Goal: Task Accomplishment & Management: Complete application form

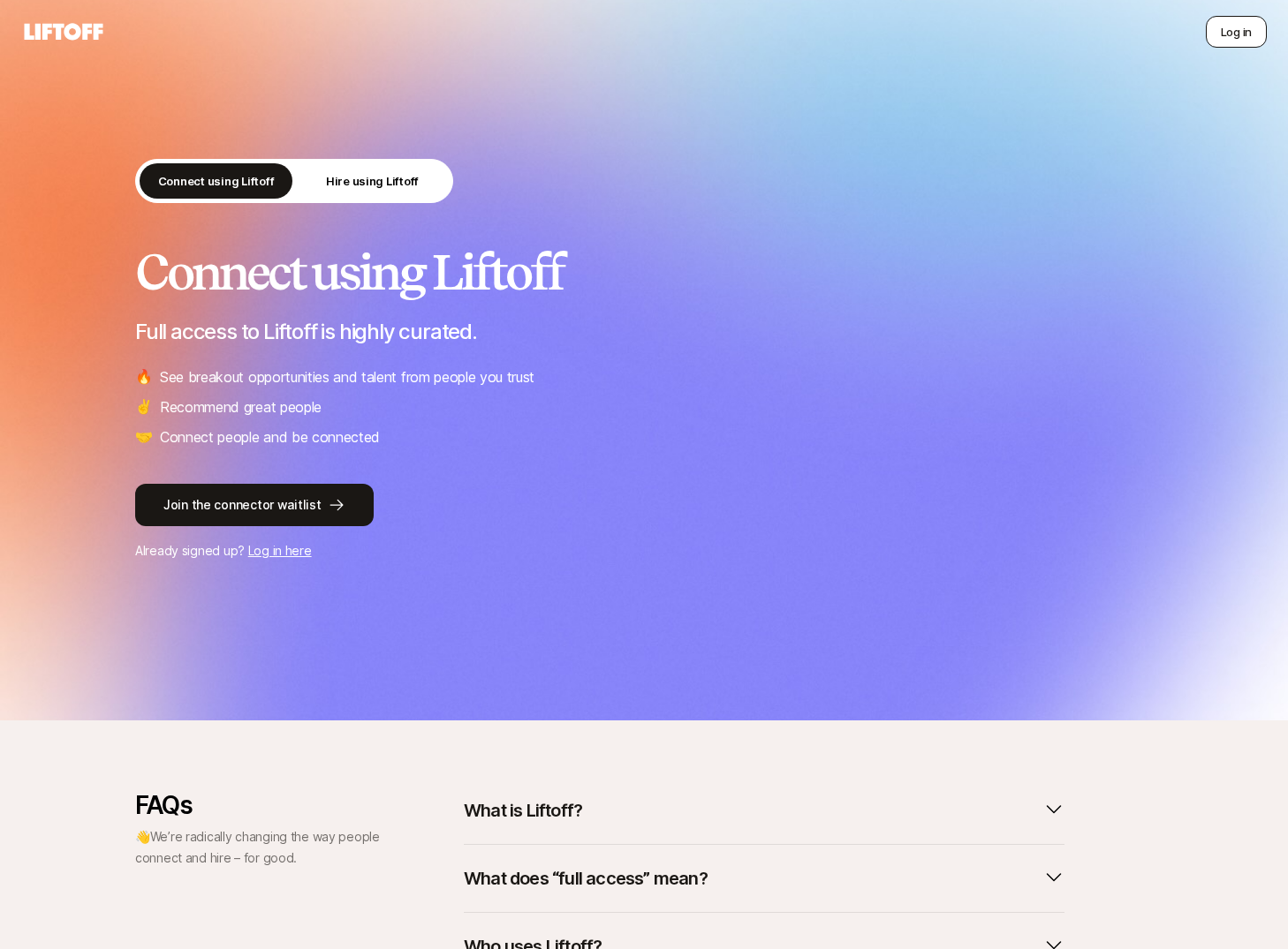
click at [1220, 32] on button "Log in" at bounding box center [1236, 31] width 61 height 31
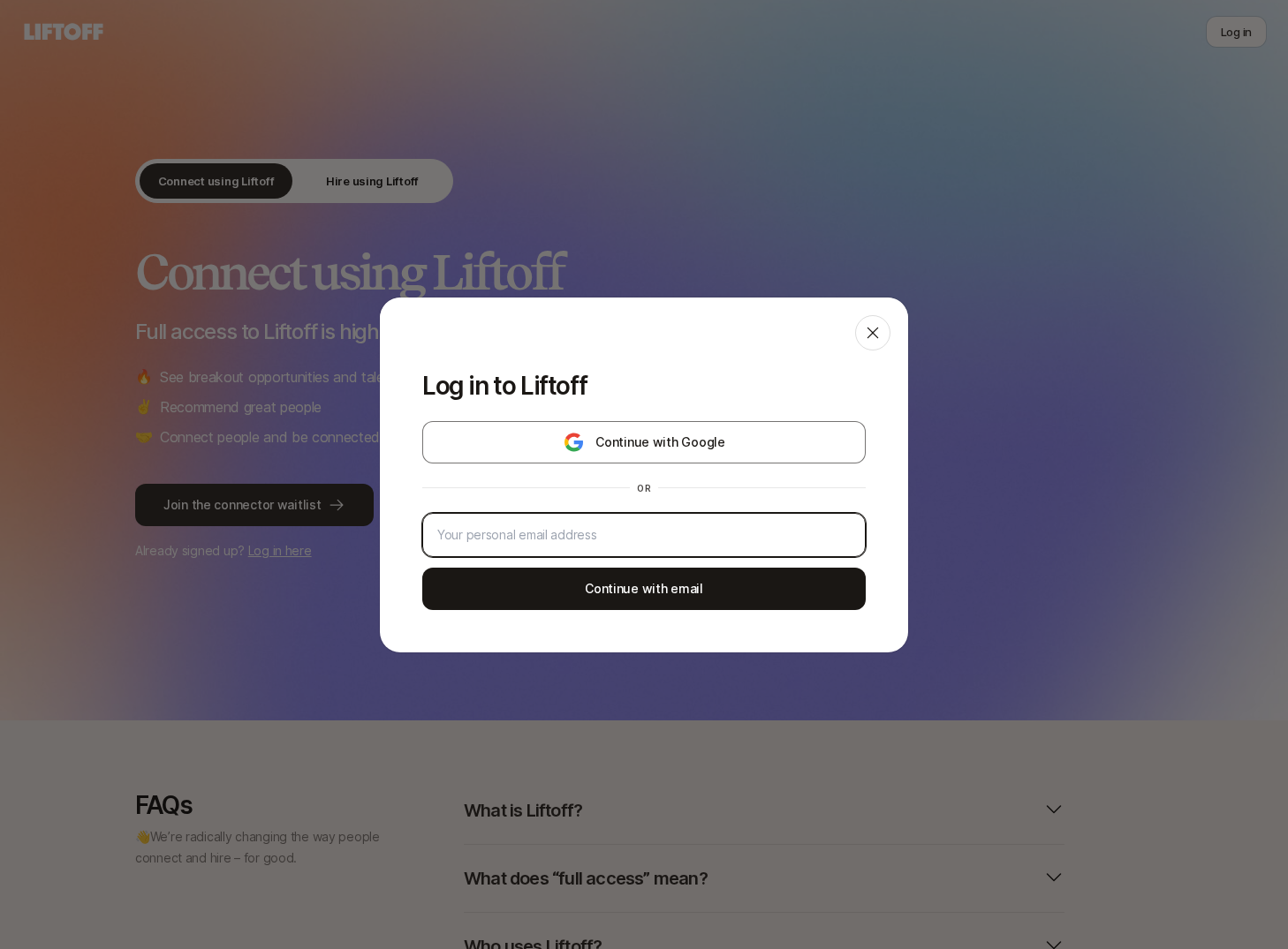
click at [628, 526] on input "email" at bounding box center [643, 535] width 413 height 22
paste input "neil+250811@staffdigital.com"
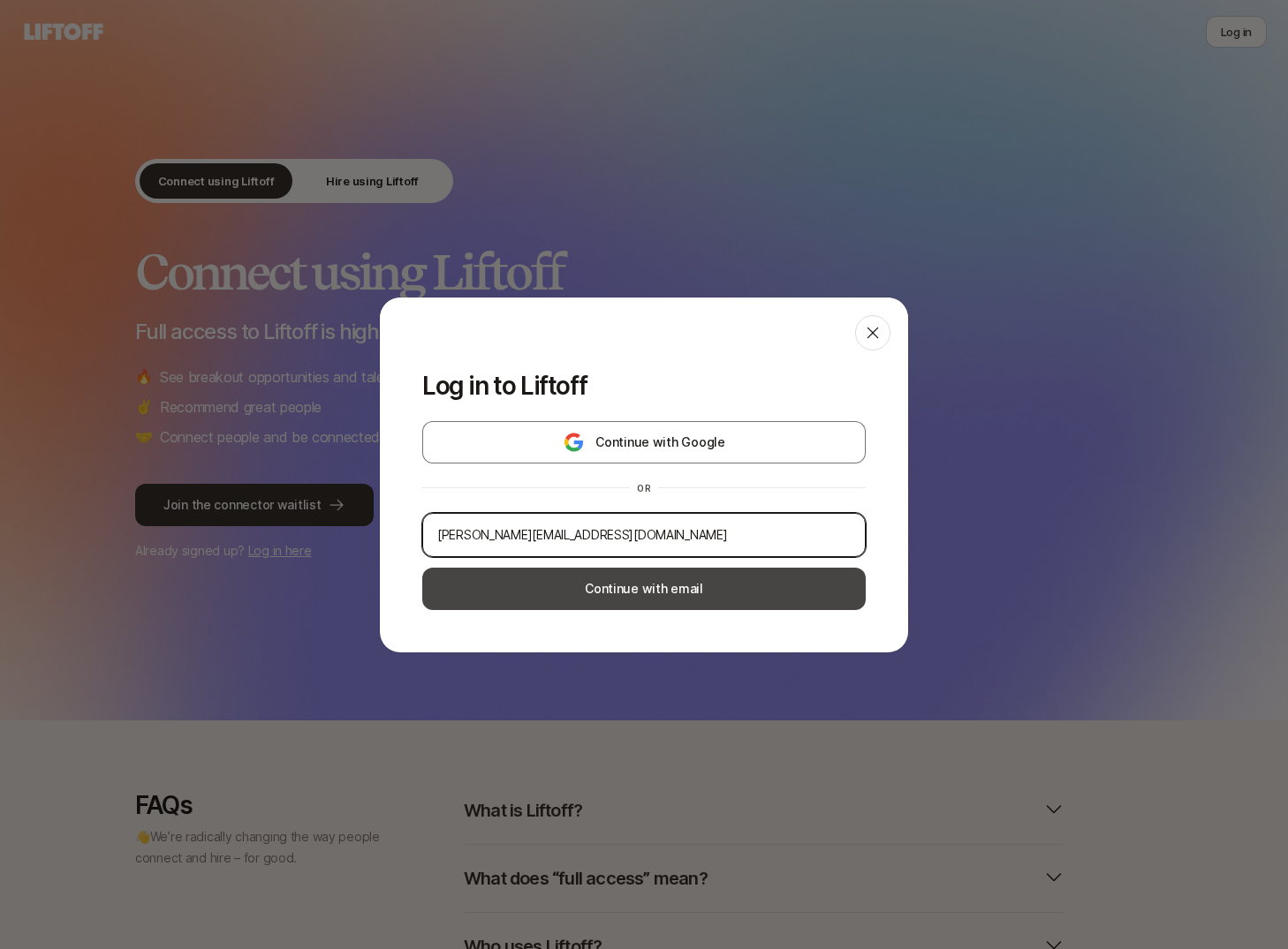
type input "neil+250811@staffdigital.com"
click at [621, 596] on button "Continue with email" at bounding box center [644, 589] width 444 height 42
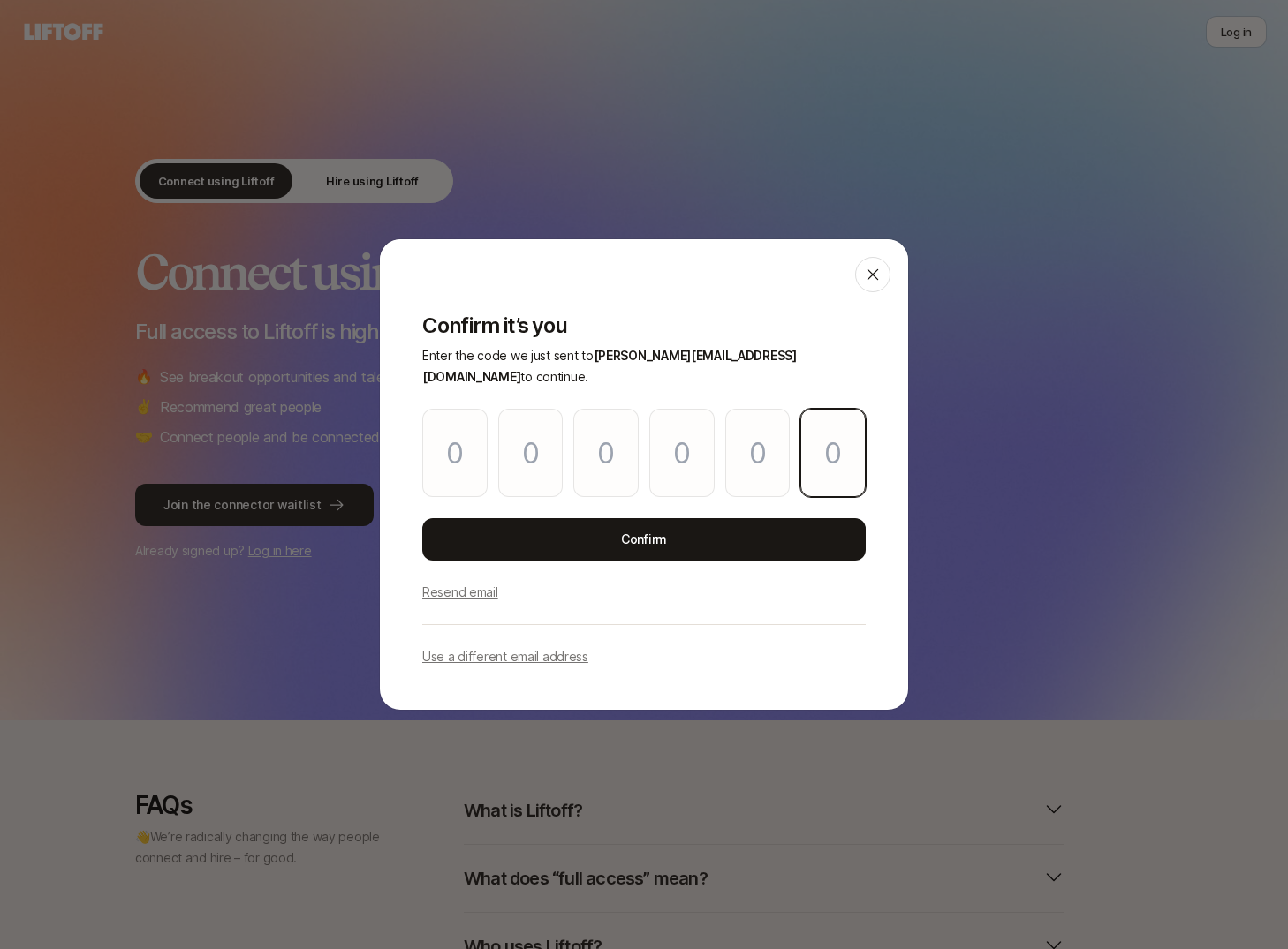
paste input "0"
type input "2"
type input "4"
type input "8"
type input "2"
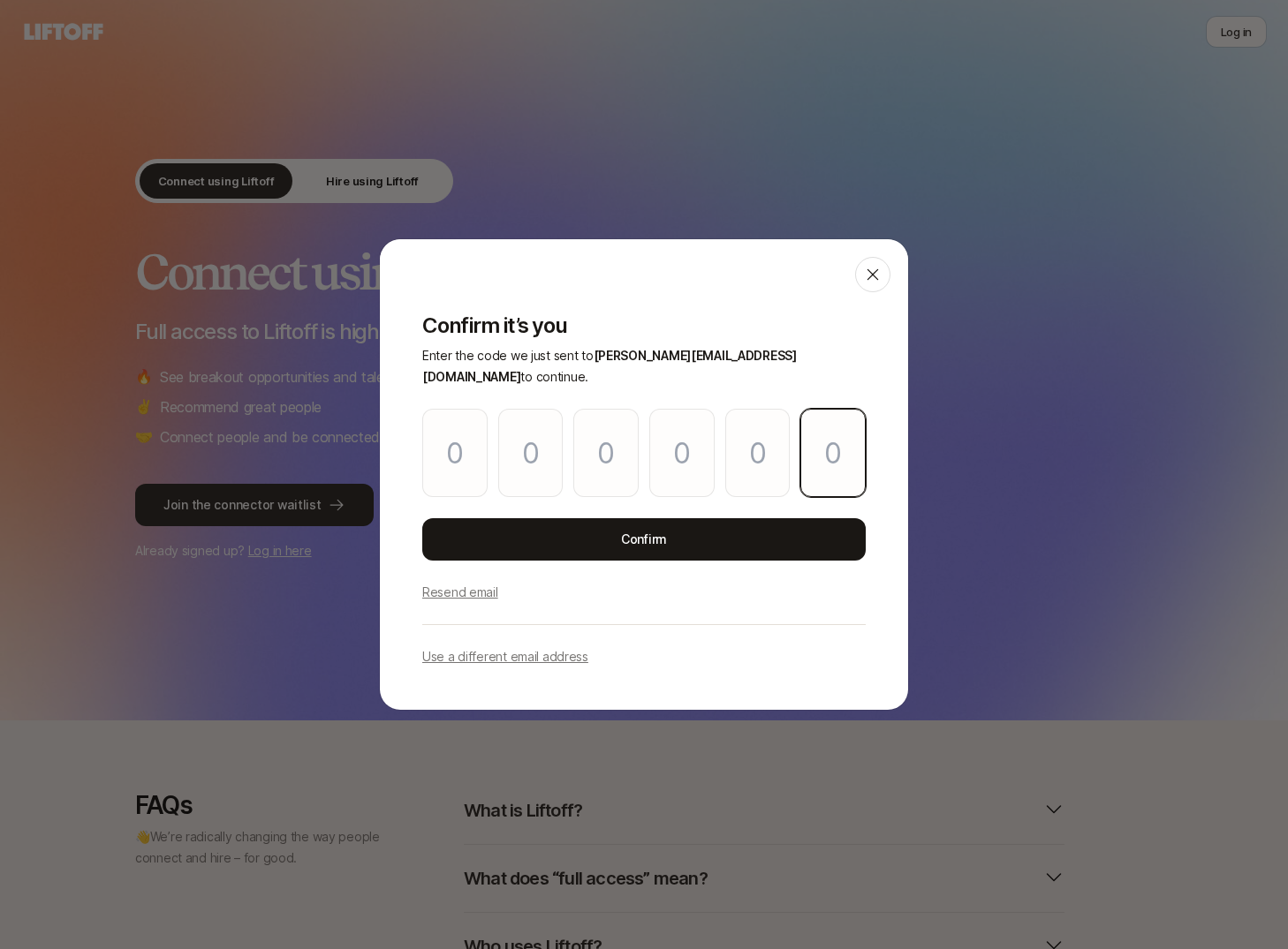
type input "3"
type input "0"
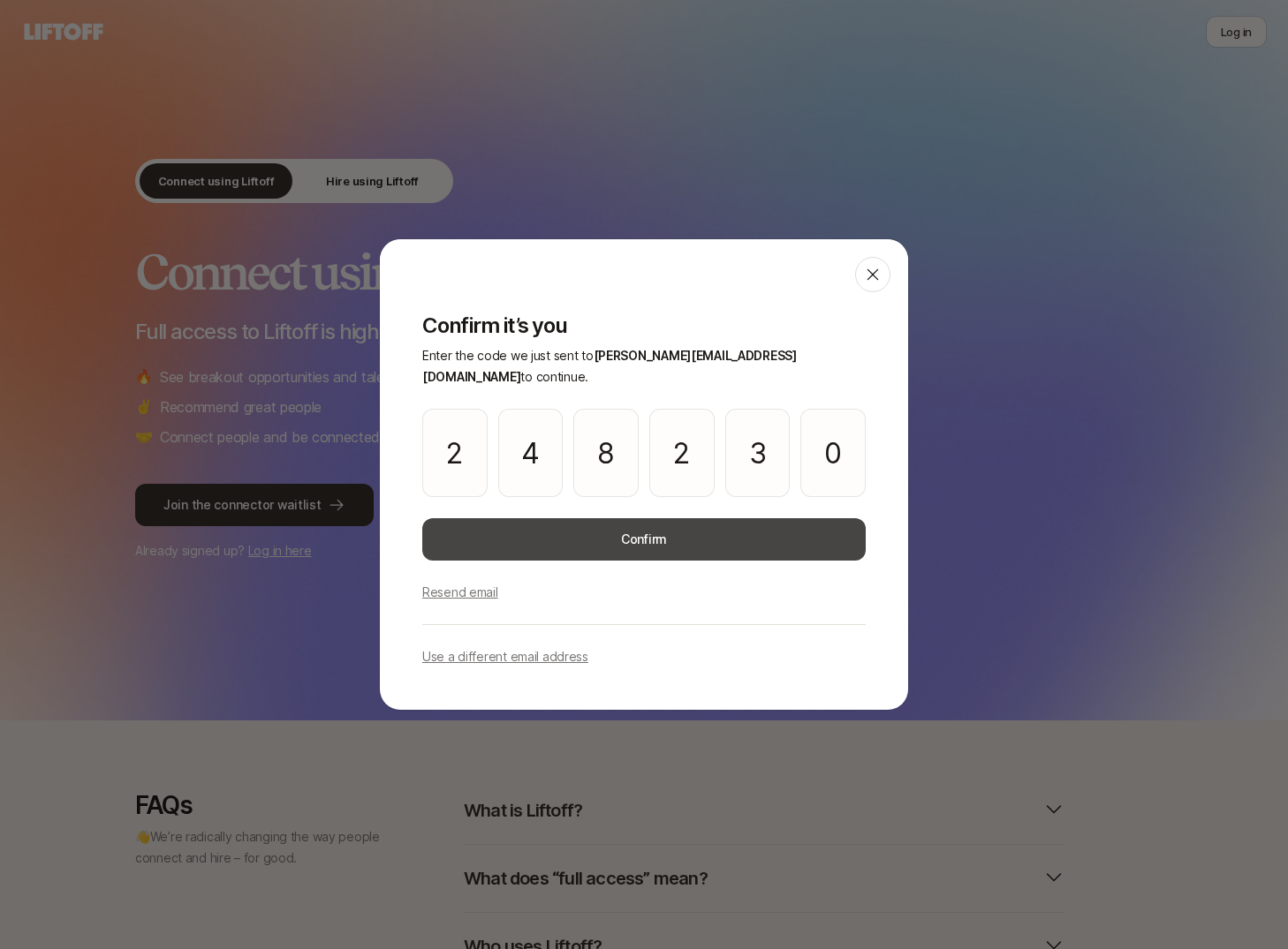
click at [695, 528] on button "Confirm" at bounding box center [644, 539] width 444 height 42
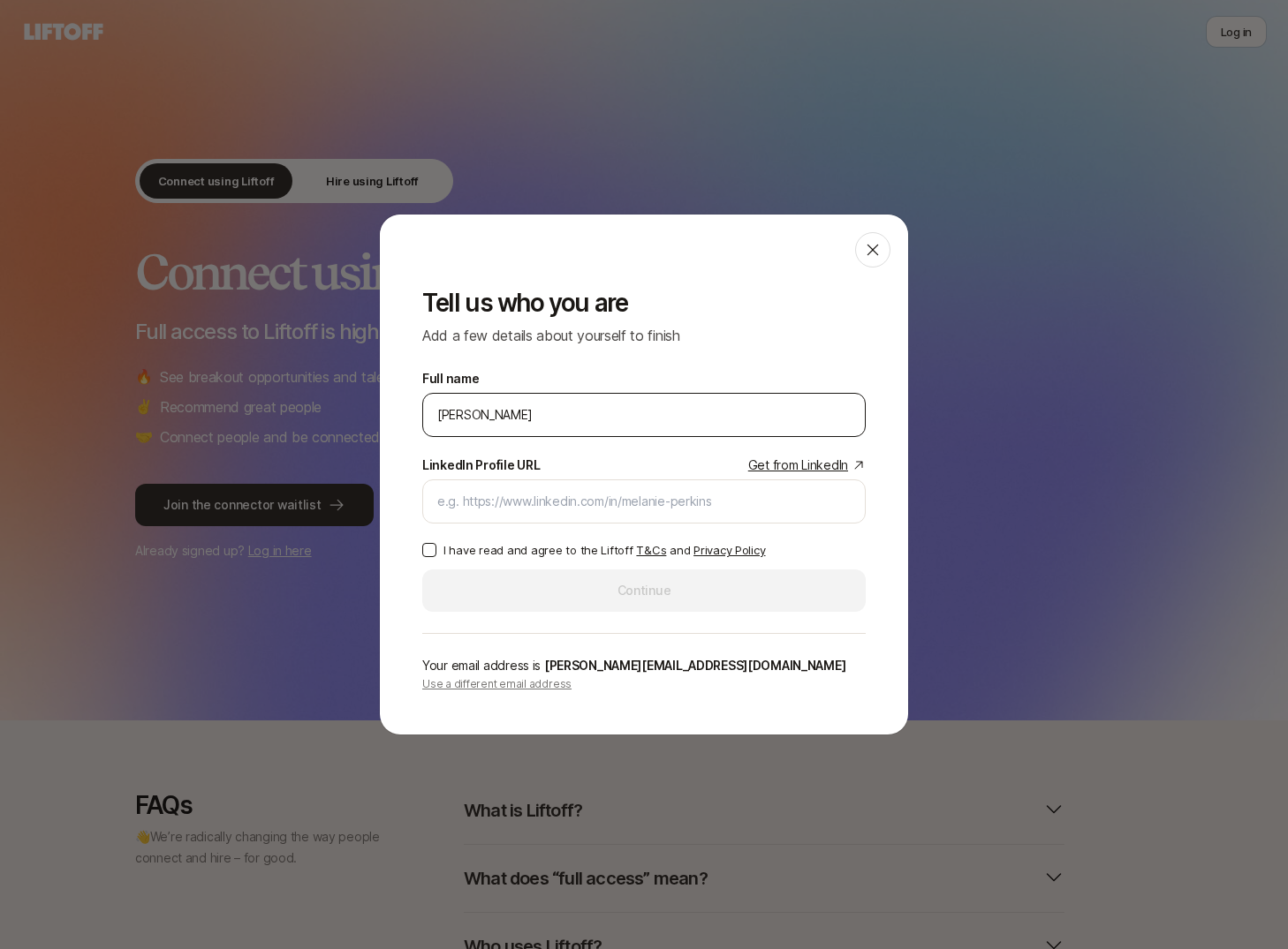
type input "Neil"
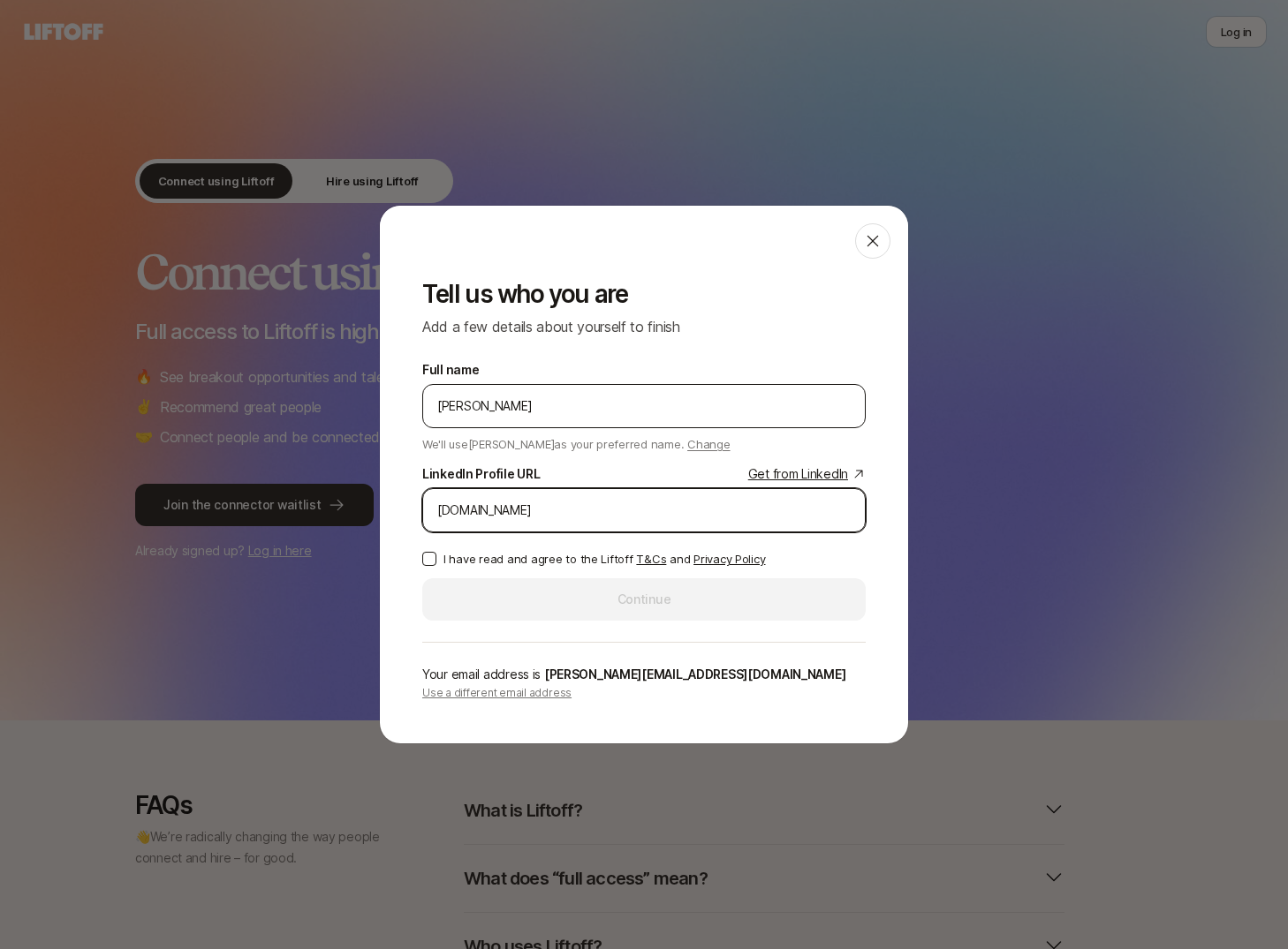
type input "linkedin.com"
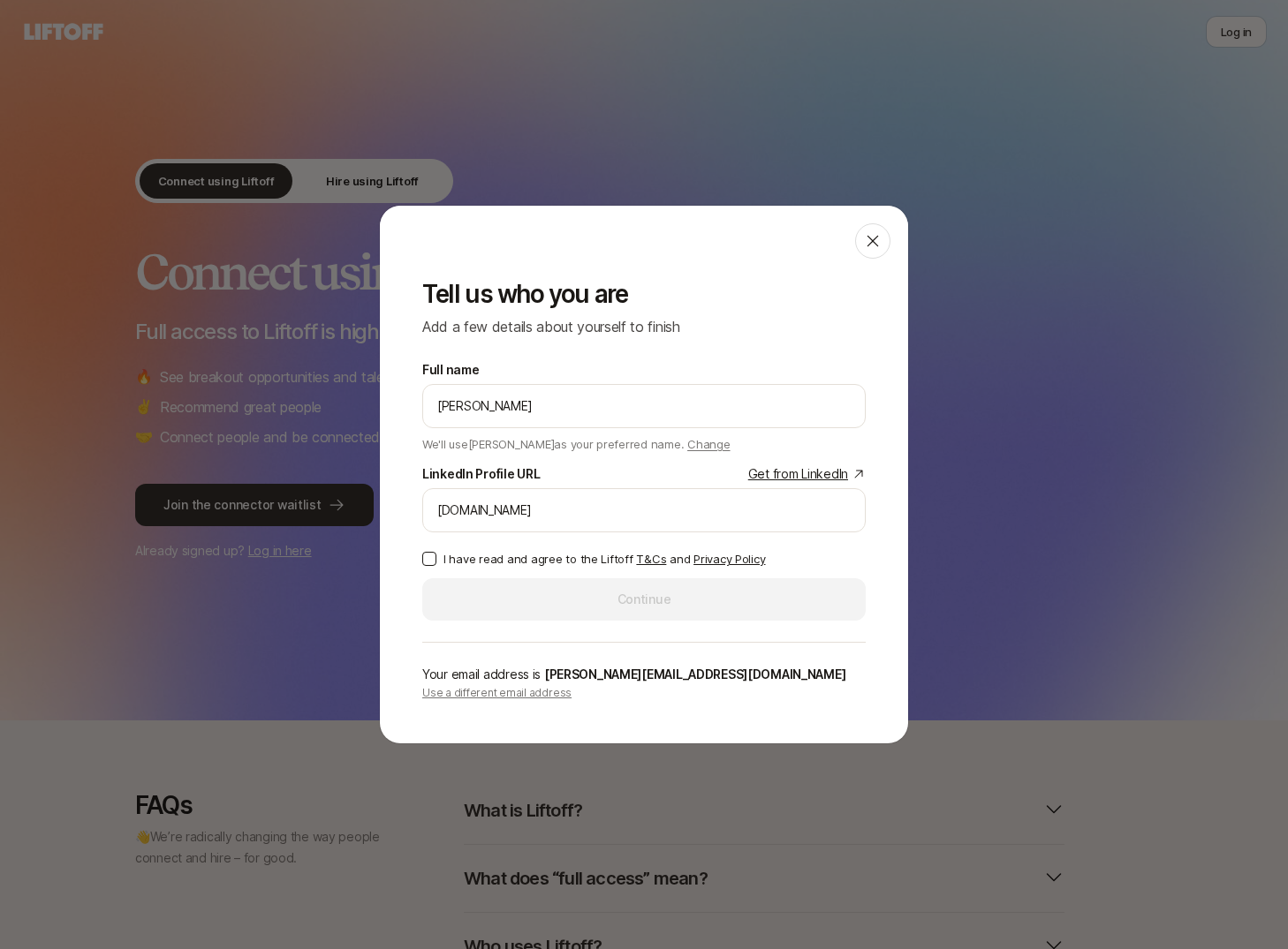
type button "on"
click at [468, 552] on p "I have read and agree to the Liftoff T&Cs and Privacy Policy" at bounding box center [604, 559] width 321 height 18
click at [436, 552] on button "on" at bounding box center [429, 558] width 14 height 14
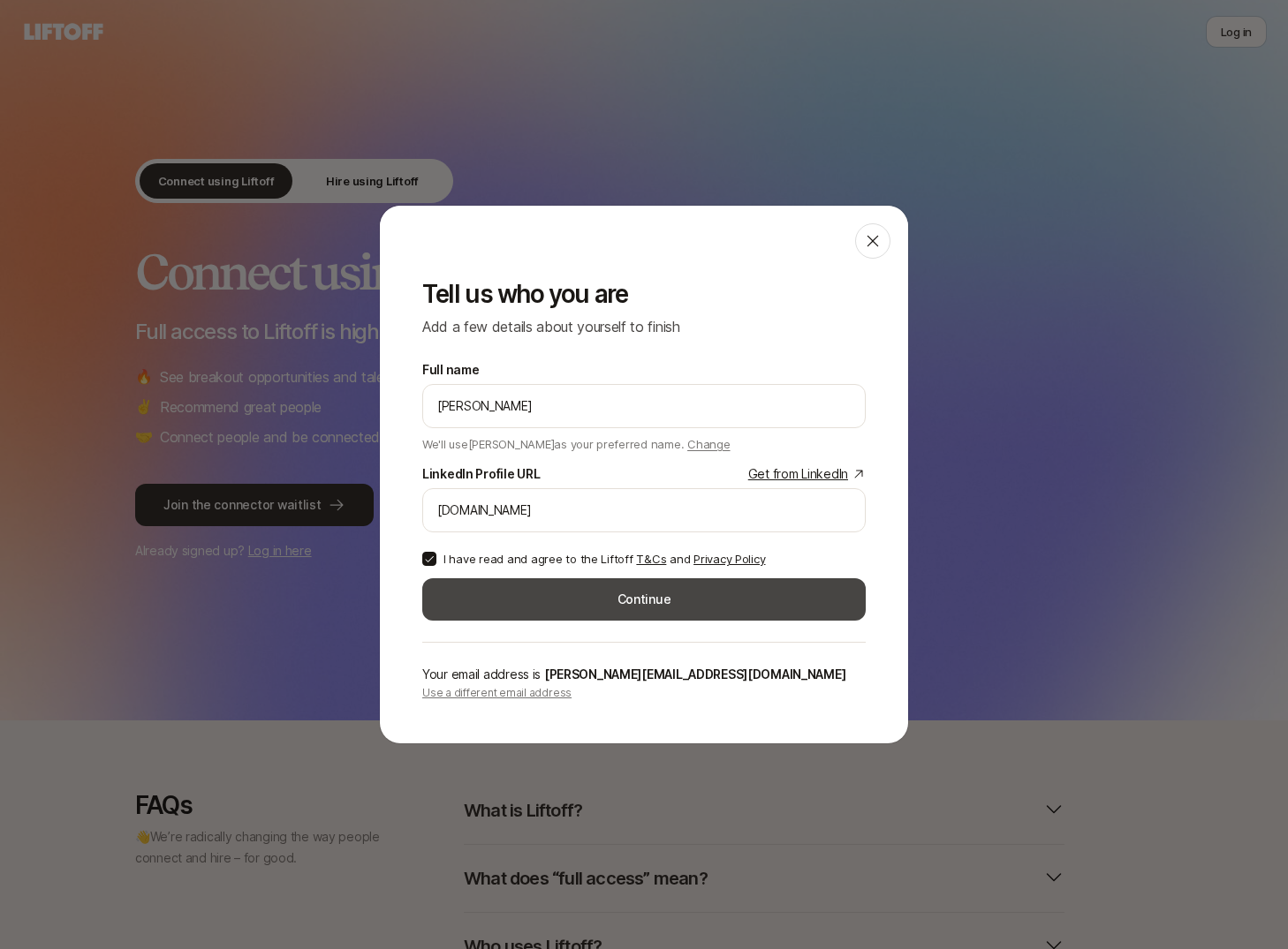
click at [484, 599] on button "Continue" at bounding box center [644, 599] width 444 height 42
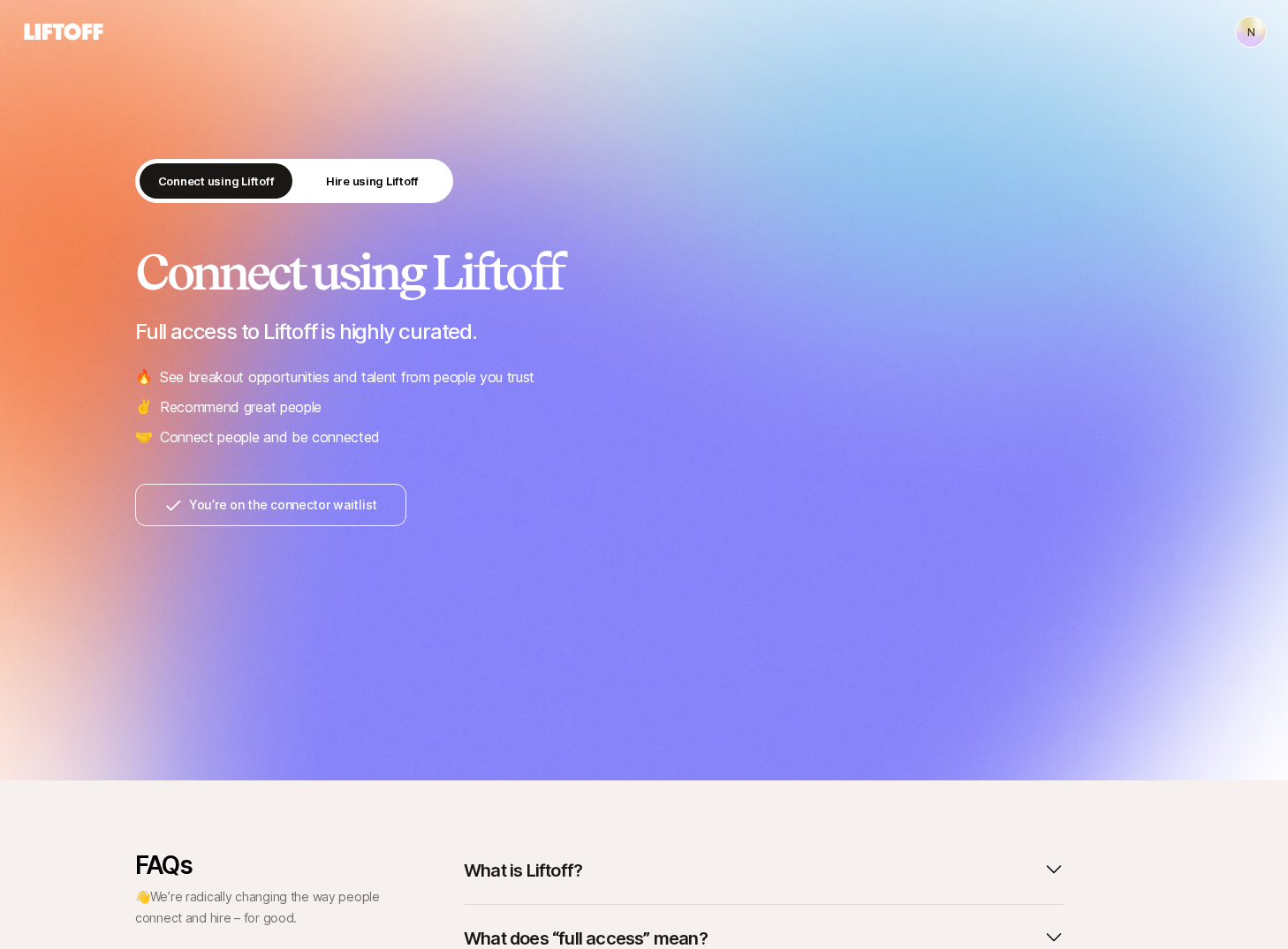
click at [65, 34] on icon at bounding box center [64, 30] width 79 height 17
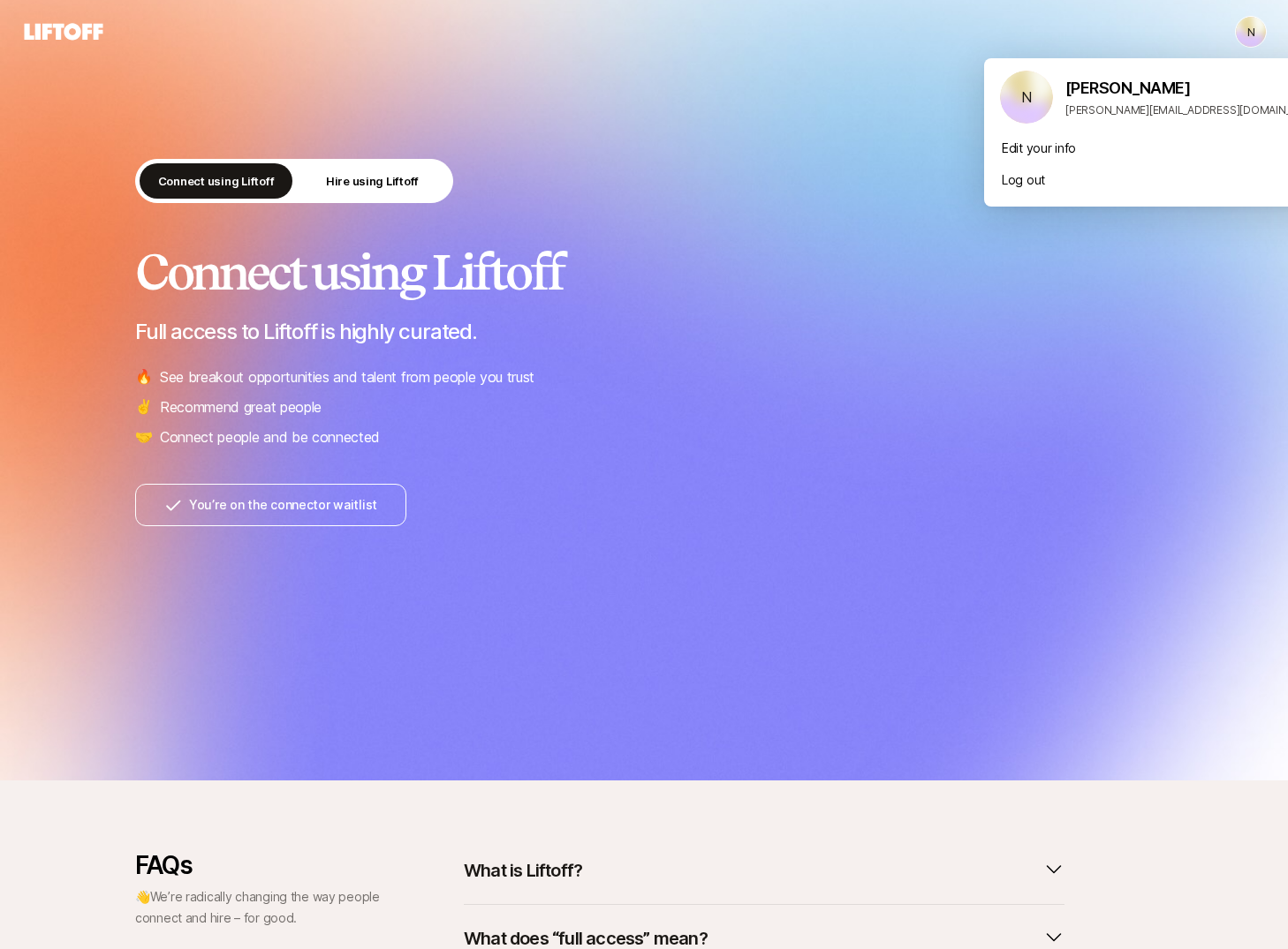
click at [1247, 31] on html "N N Connect using Liftoff Hire using Liftoff Connect using Liftoff Full access …" at bounding box center [644, 474] width 1288 height 949
click at [767, 251] on html "N N Connect using Liftoff Hire using Liftoff Connect using Liftoff Full access …" at bounding box center [644, 474] width 1288 height 949
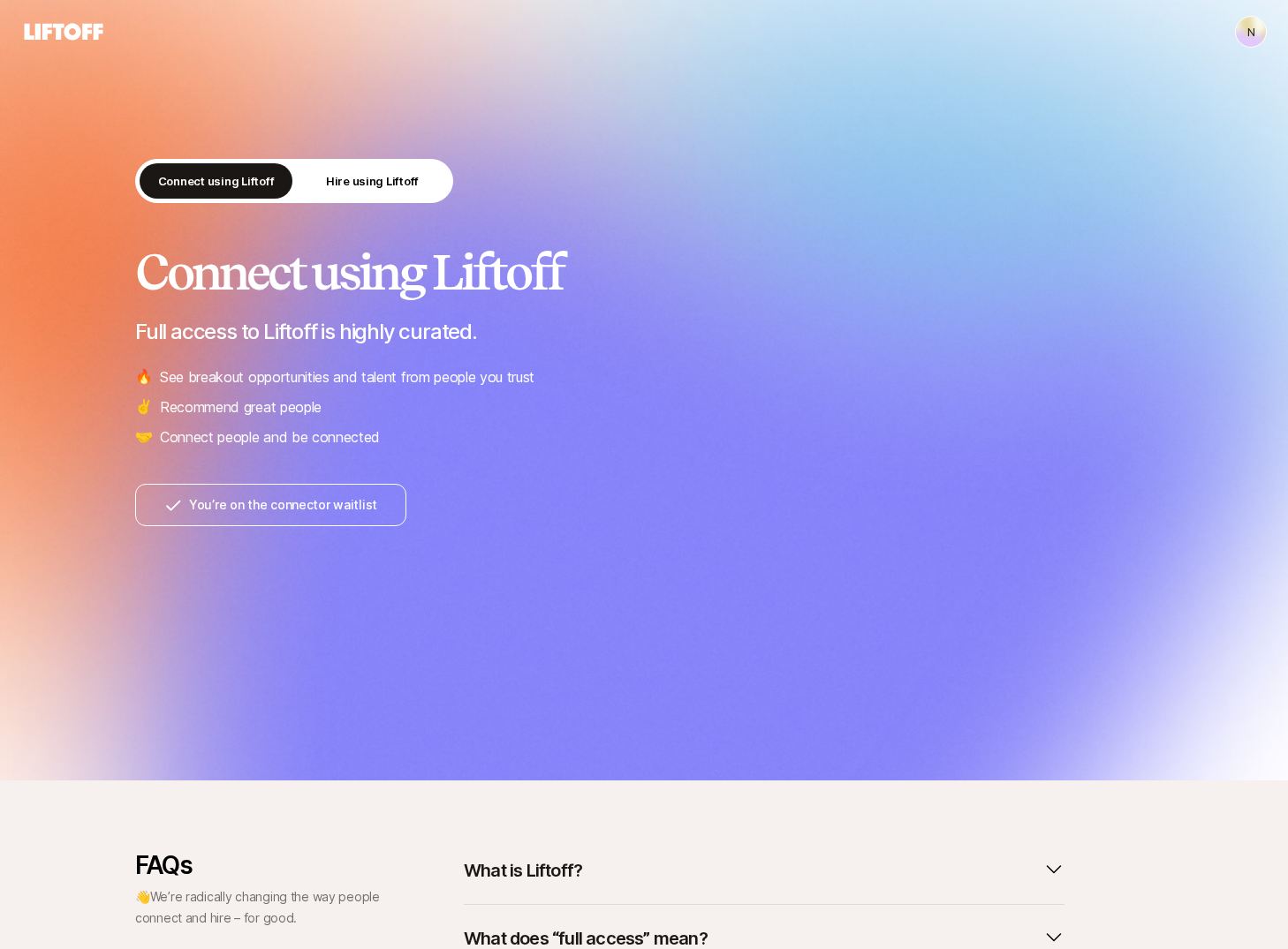
click at [56, 24] on icon at bounding box center [64, 30] width 79 height 17
click at [351, 189] on button "Hire using Liftoff" at bounding box center [372, 181] width 153 height 35
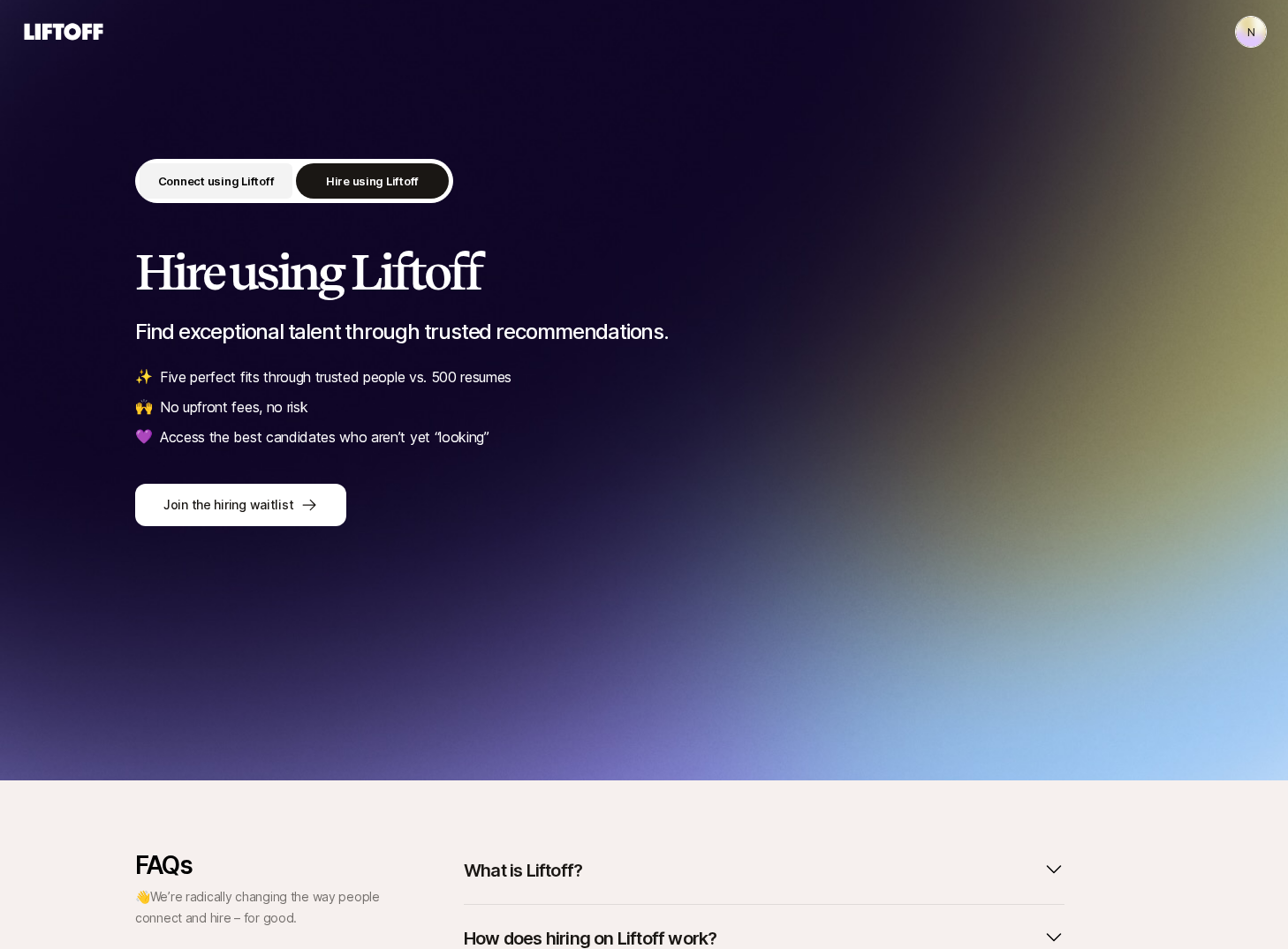
click at [240, 181] on p "Connect using Liftoff" at bounding box center [216, 181] width 117 height 18
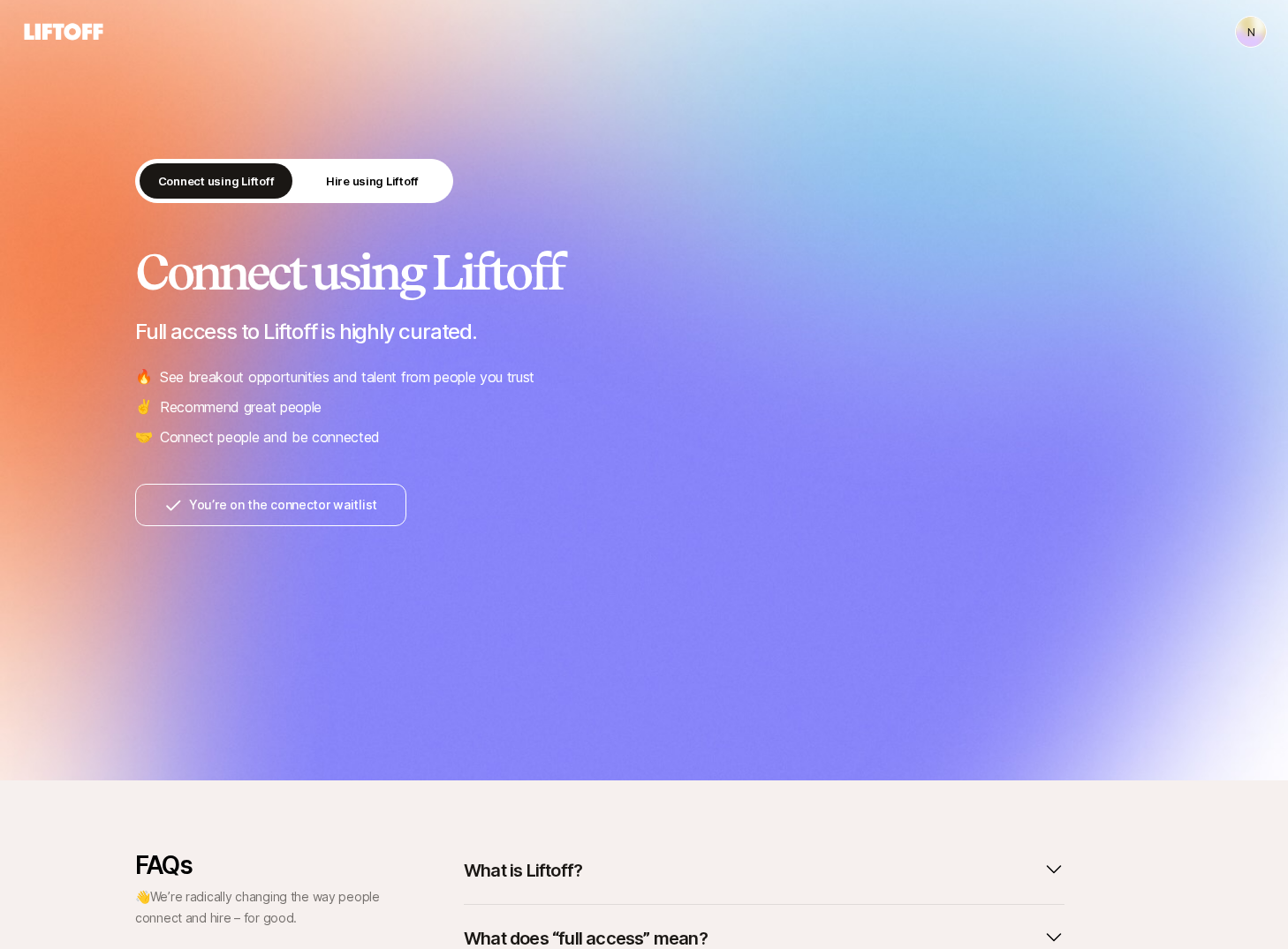
click at [1243, 31] on html "N N Connect using Liftoff Hire using Liftoff Connect using Liftoff Full access …" at bounding box center [644, 474] width 1288 height 949
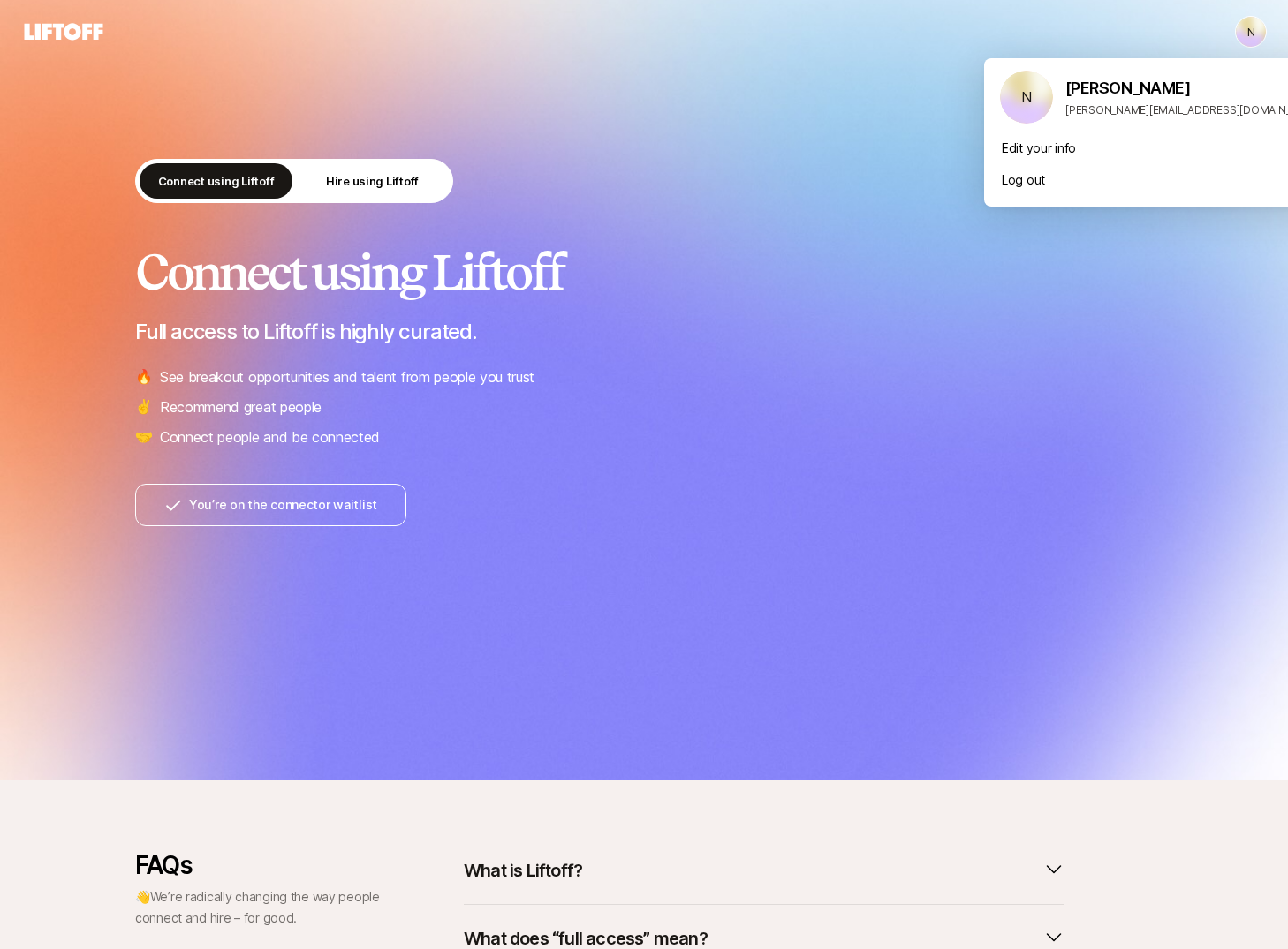
click at [732, 480] on html "N N Connect using Liftoff Hire using Liftoff Connect using Liftoff Full access …" at bounding box center [644, 474] width 1288 height 949
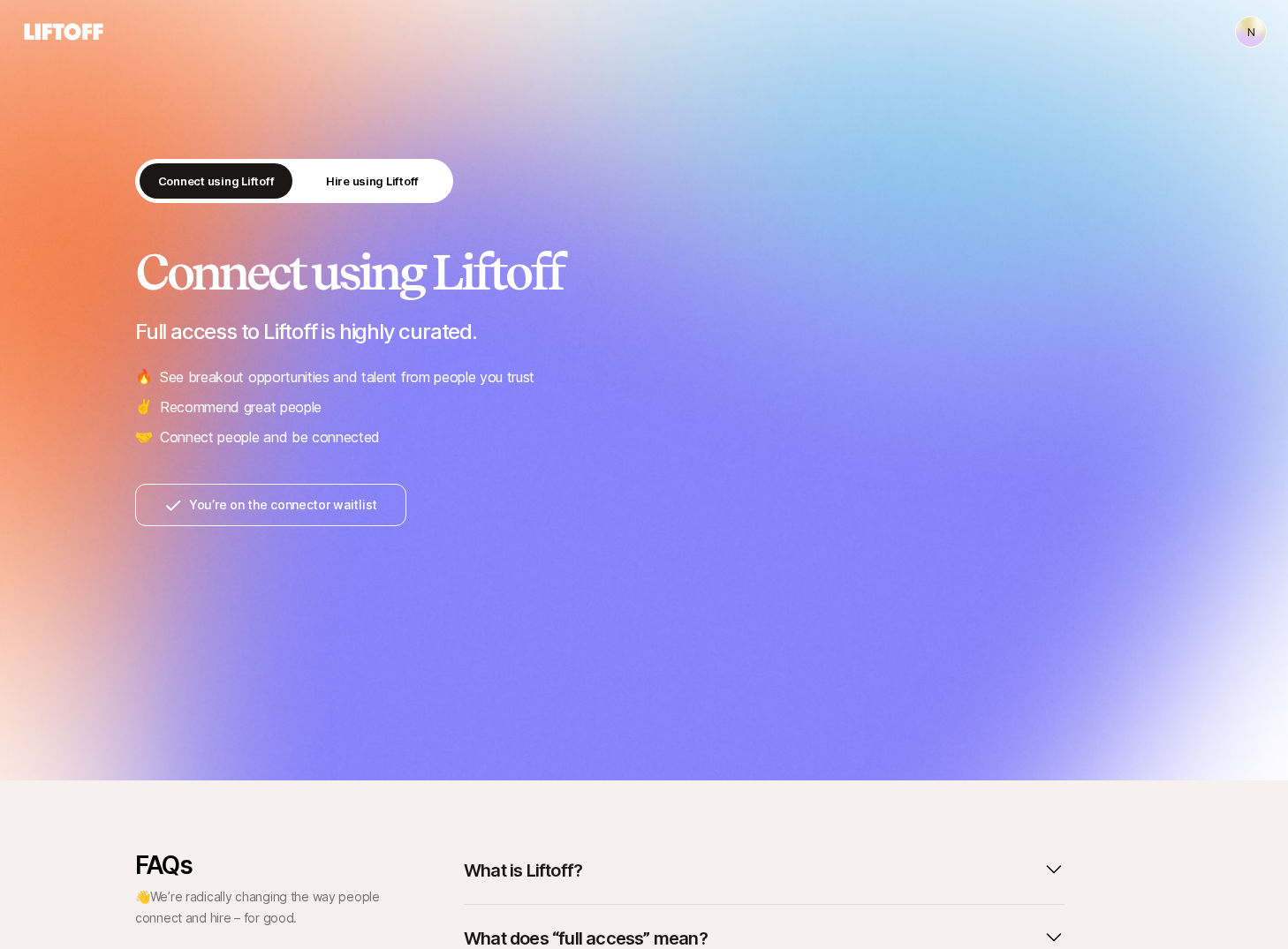
scroll to position [323, 0]
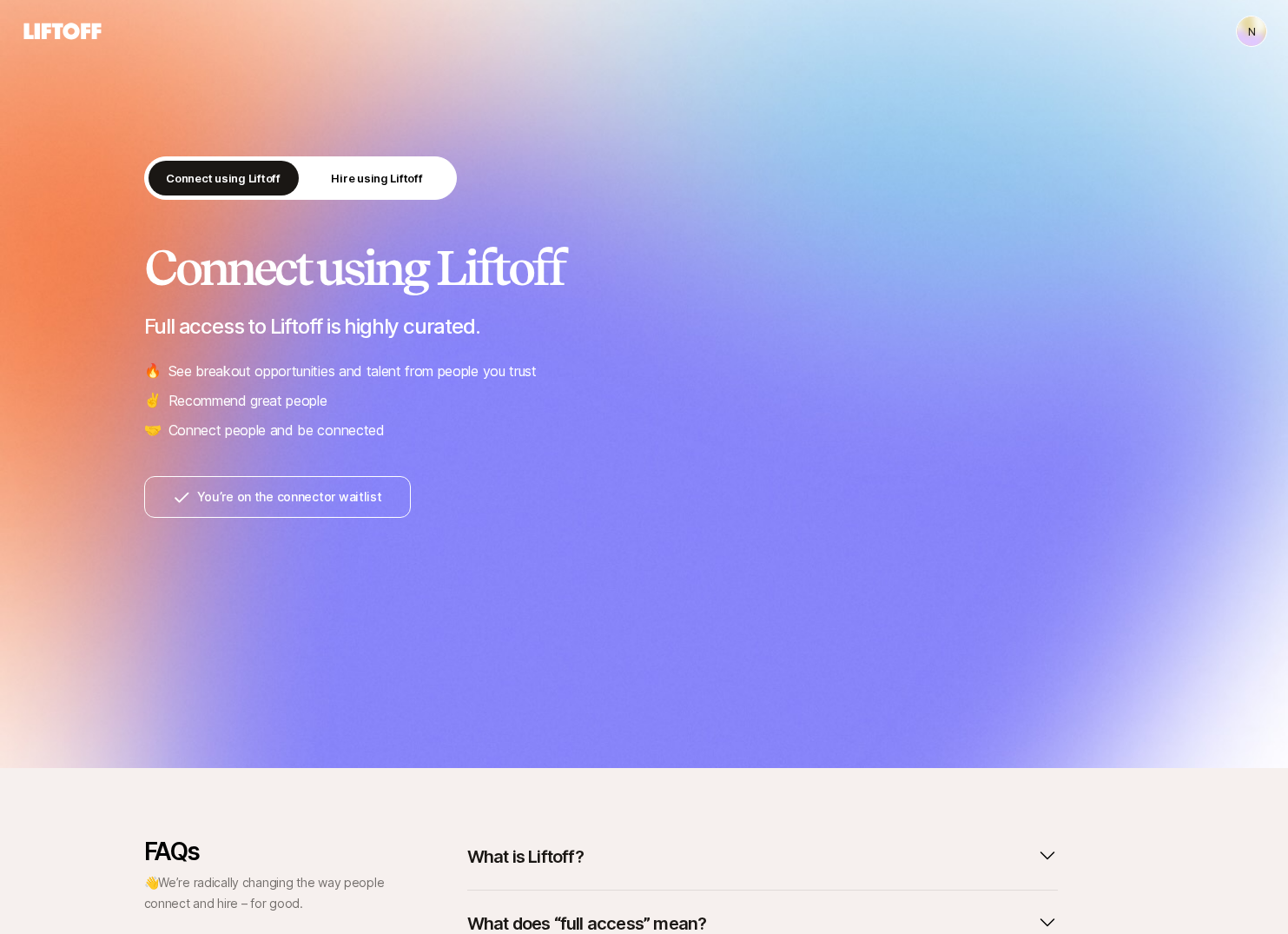
click at [1258, 32] on html "N N Connect using Liftoff Hire using Liftoff Connect using Liftoff Full access …" at bounding box center [644, 467] width 1288 height 934
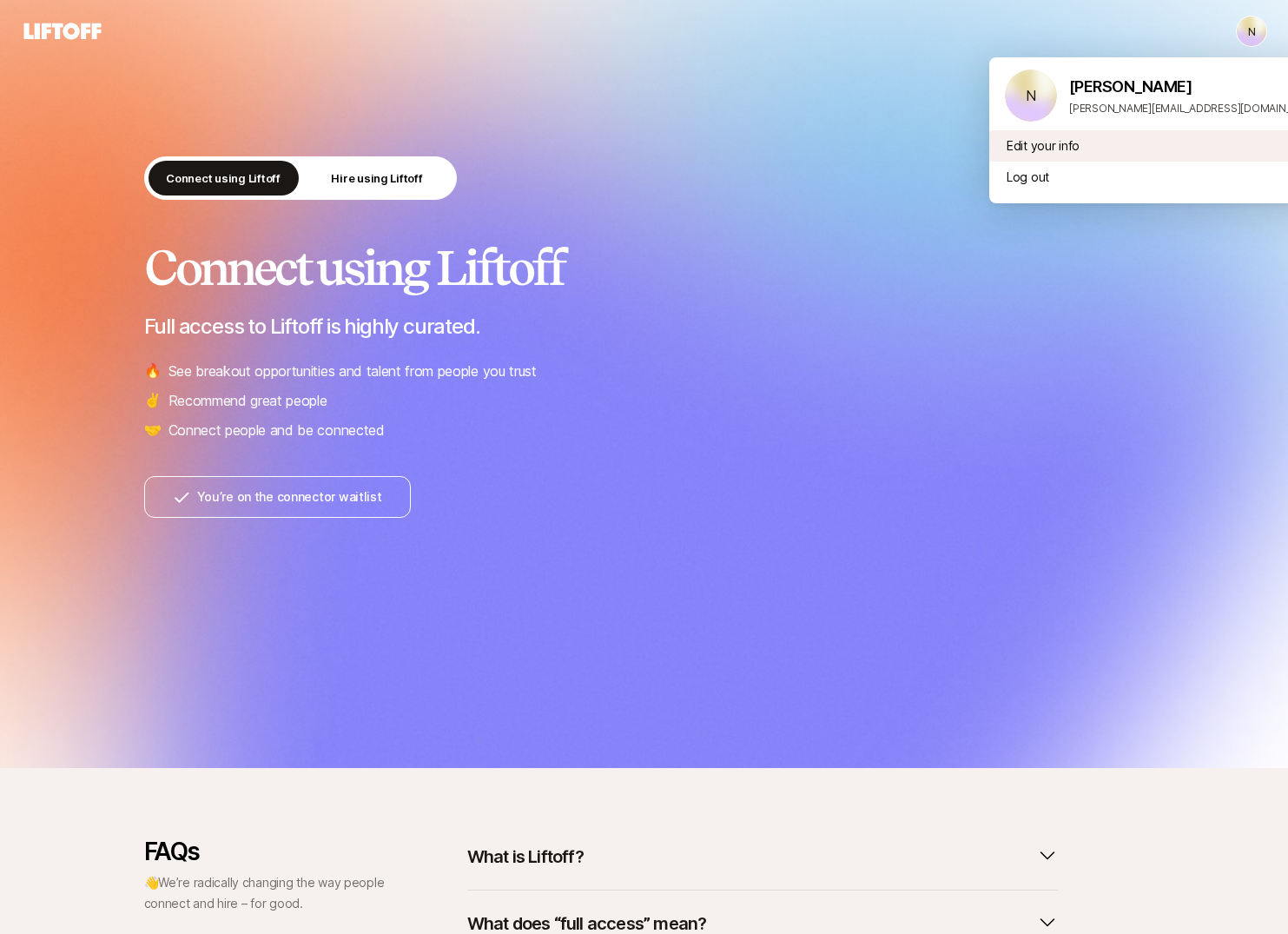
click at [1077, 139] on div "Edit your info" at bounding box center [1163, 146] width 348 height 31
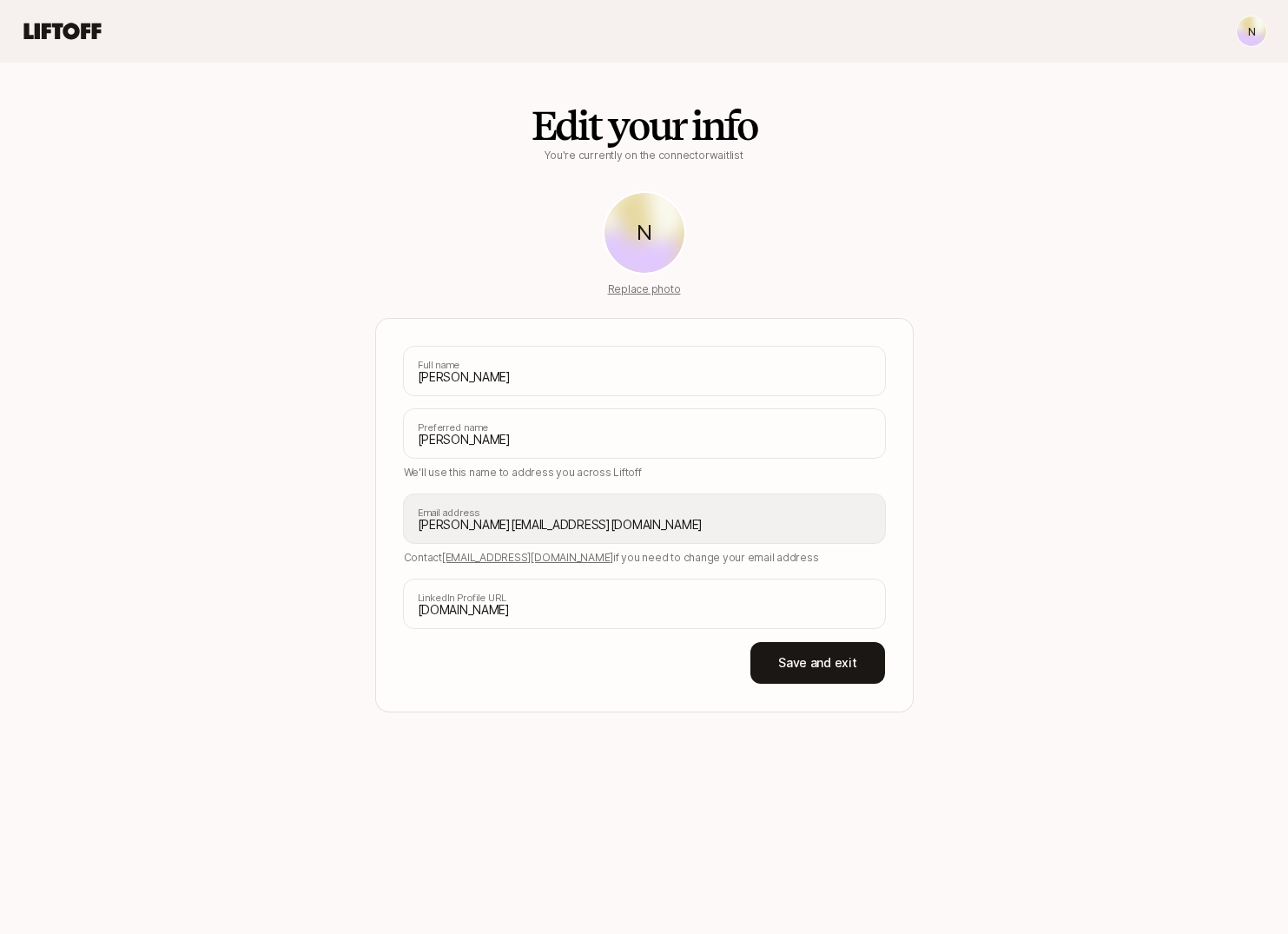
click at [386, 523] on div "Neil Full name Neil Preferred name We'll use this name to address you across Li…" at bounding box center [645, 515] width 539 height 394
click at [353, 242] on div "Edit your info You're currently on the connector waitlist N Replace photo Neil …" at bounding box center [644, 387] width 1000 height 650
click at [772, 142] on div "Edit your info You're currently on the connector waitlist N Replace photo Neil …" at bounding box center [645, 387] width 539 height 650
click at [808, 652] on button "Save and exit" at bounding box center [817, 663] width 134 height 42
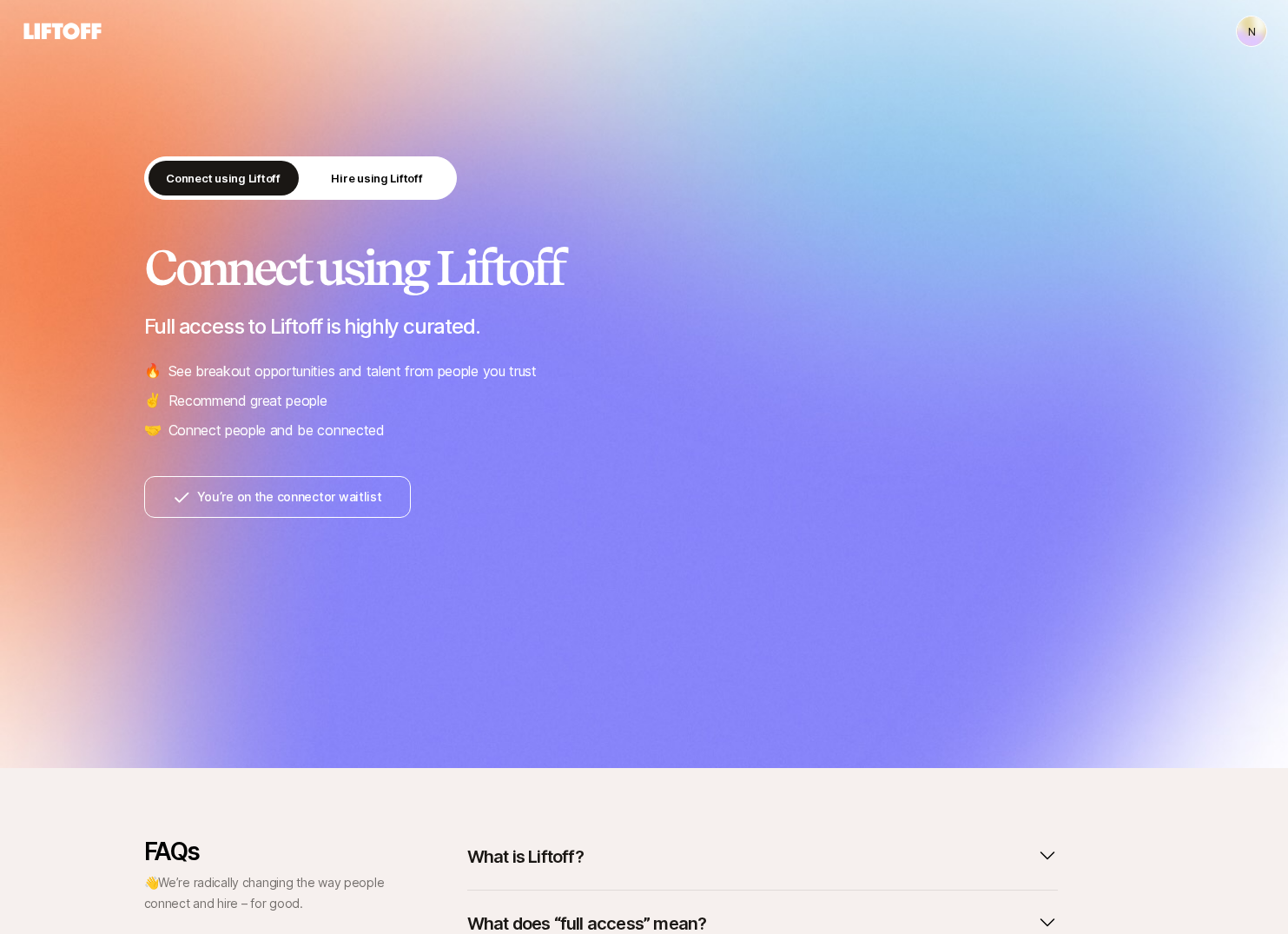
click at [58, 27] on icon at bounding box center [63, 30] width 77 height 16
click at [57, 27] on icon at bounding box center [63, 30] width 77 height 16
click at [57, 28] on icon at bounding box center [63, 30] width 77 height 16
click at [403, 174] on p "Hire using Liftoff" at bounding box center [377, 178] width 91 height 17
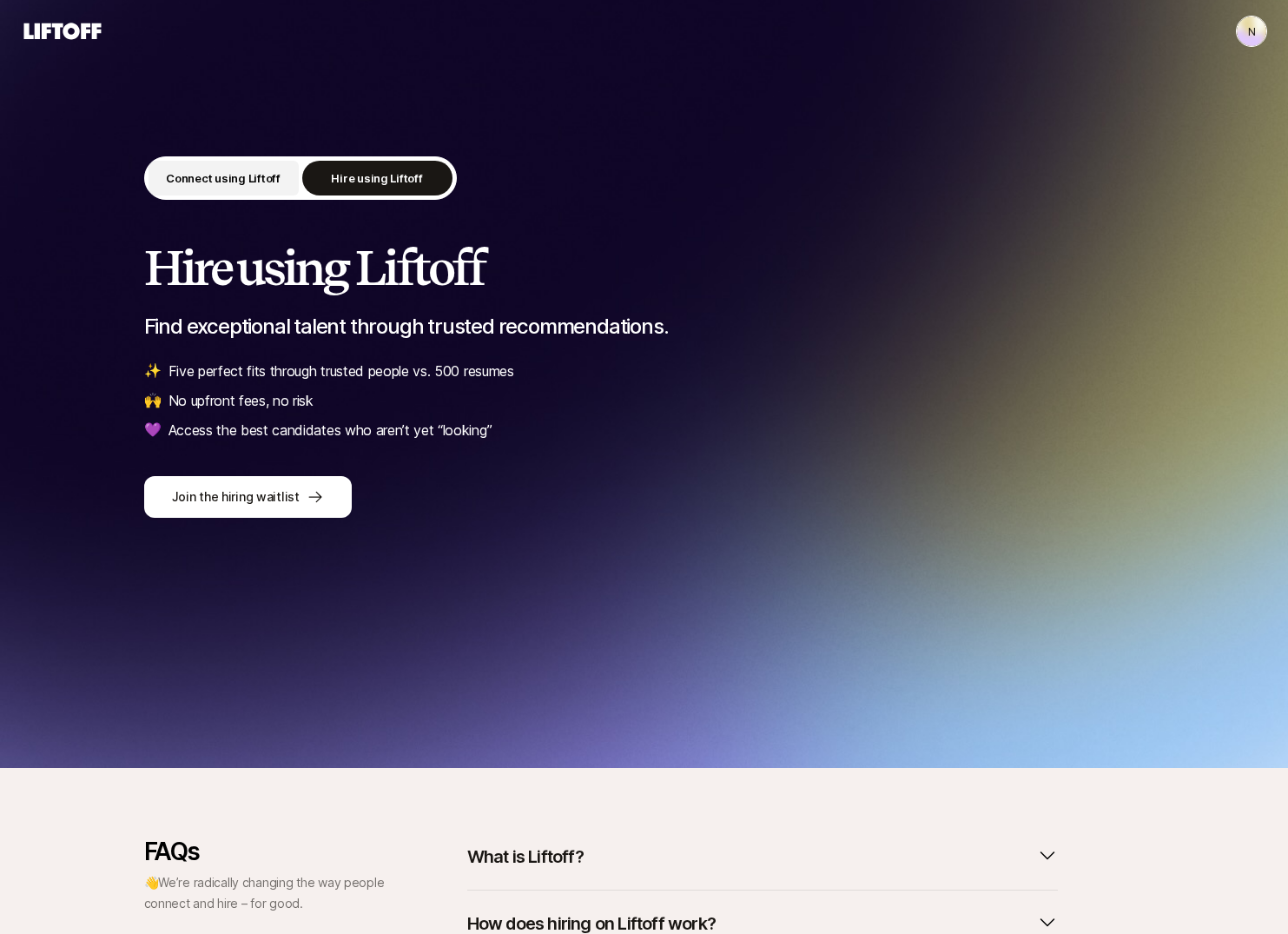
click at [230, 179] on p "Connect using Liftoff" at bounding box center [223, 178] width 115 height 17
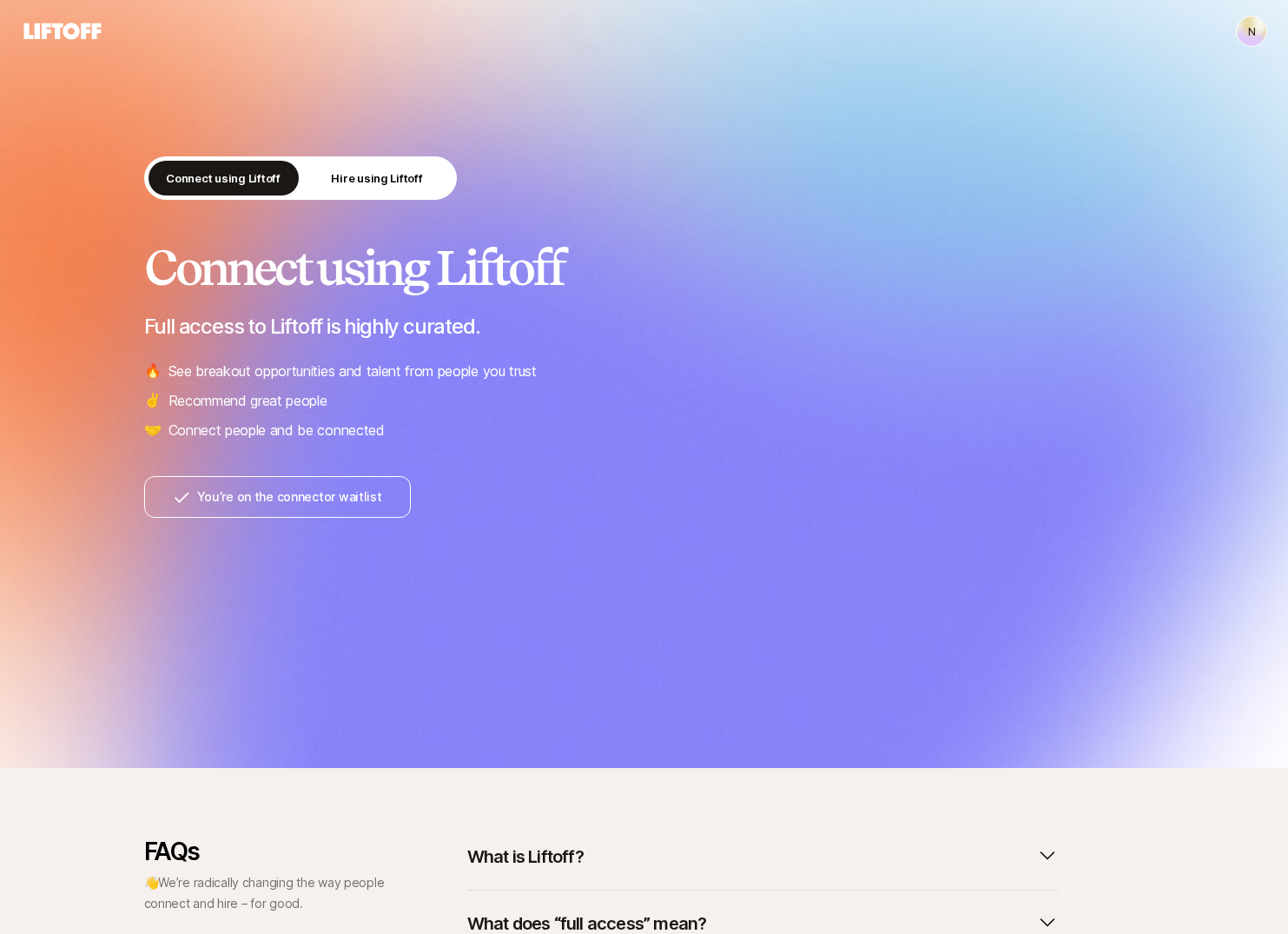
click at [1178, 109] on div "Connect using Liftoff Hire using Liftoff Connect using Liftoff Full access to L…" at bounding box center [644, 383] width 1288 height 768
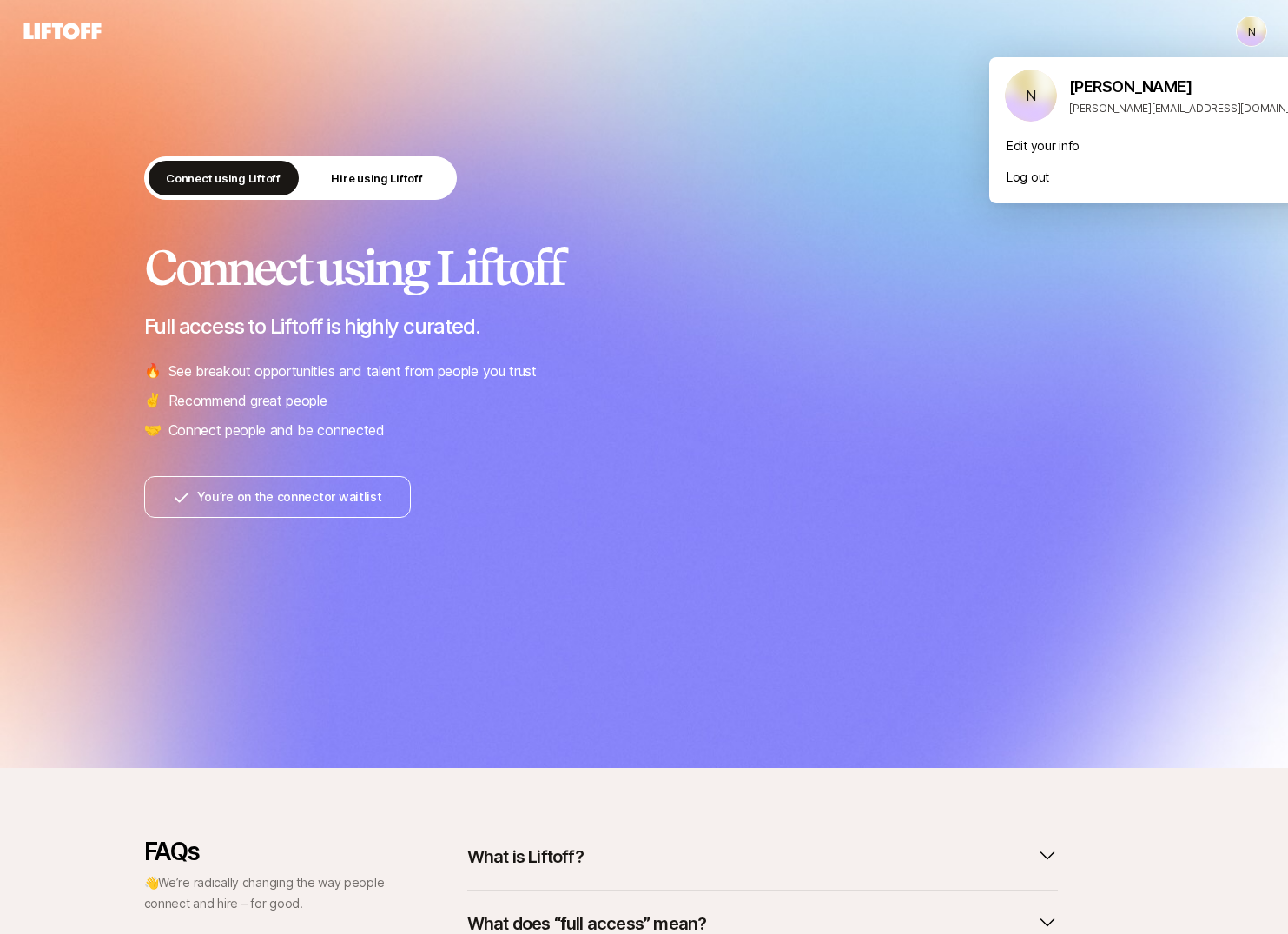
click at [1241, 32] on html "N N Connect using Liftoff Hire using Liftoff Connect using Liftoff Full access …" at bounding box center [644, 467] width 1288 height 934
click at [1102, 108] on p "neil+250811@staffdigital.com" at bounding box center [1196, 108] width 254 height 15
copy p "neil+250811@staffdigital.com"
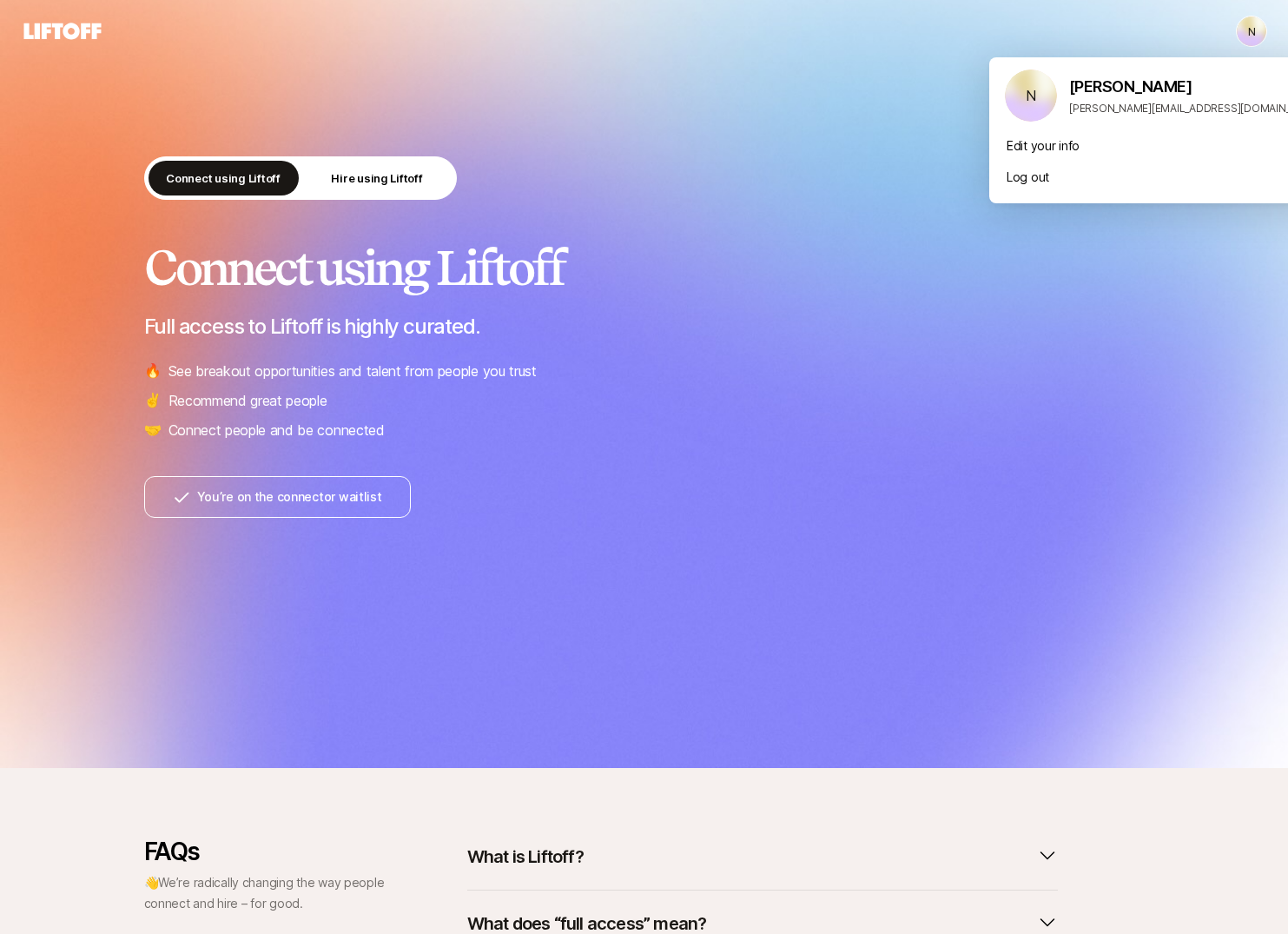
click at [892, 133] on html "N N Connect using Liftoff Hire using Liftoff Connect using Liftoff Full access …" at bounding box center [644, 467] width 1288 height 934
click at [1246, 35] on html "N N Connect using Liftoff Hire using Liftoff Connect using Liftoff Full access …" at bounding box center [644, 467] width 1288 height 934
click at [1038, 172] on div "Log out" at bounding box center [1163, 177] width 348 height 31
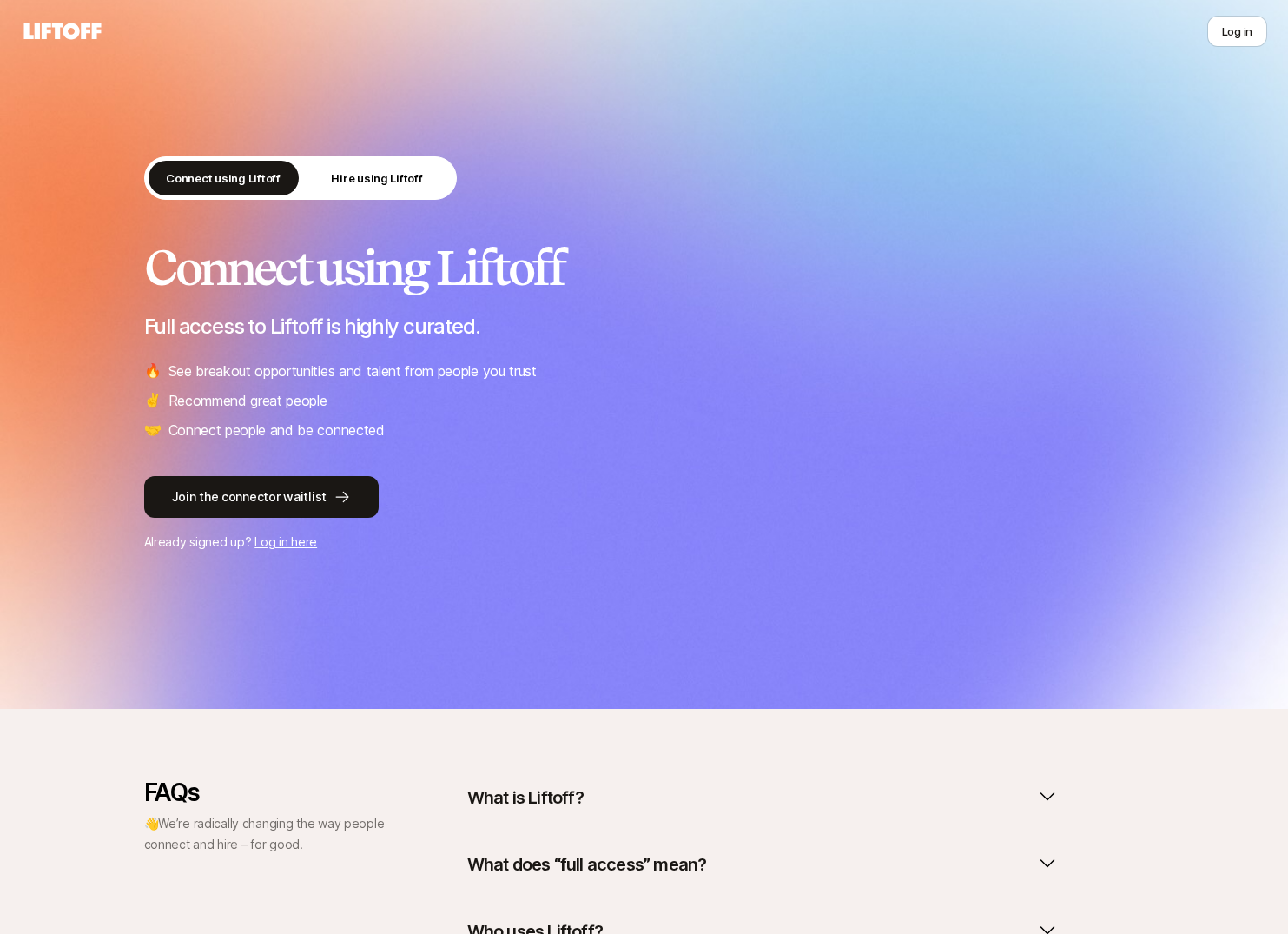
click at [1120, 74] on div "Connect using Liftoff Hire using Liftoff Connect using Liftoff Full access to L…" at bounding box center [644, 354] width 1288 height 709
click at [1261, 27] on button "Log in" at bounding box center [1238, 31] width 60 height 31
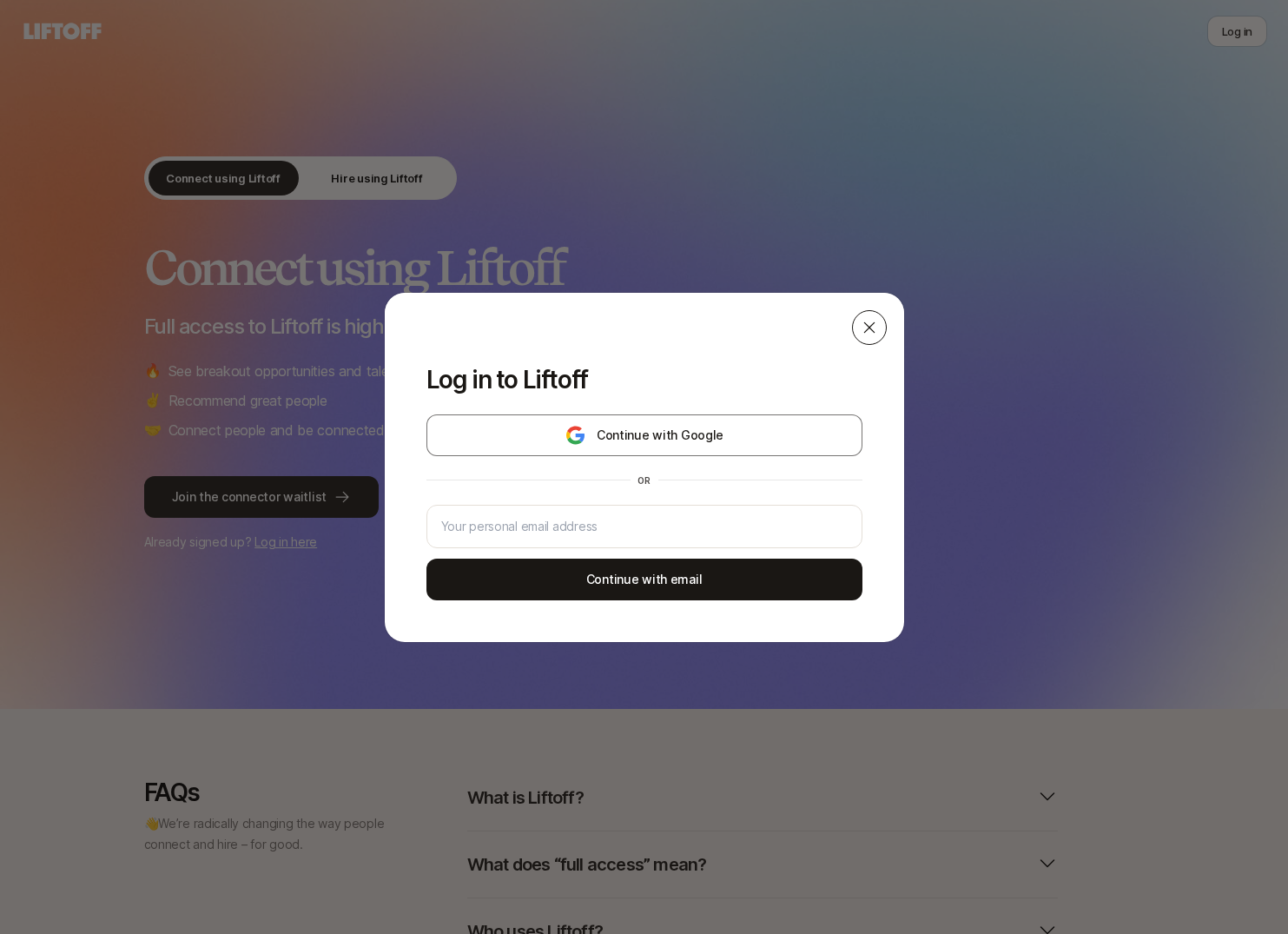
click at [868, 325] on icon at bounding box center [869, 327] width 12 height 12
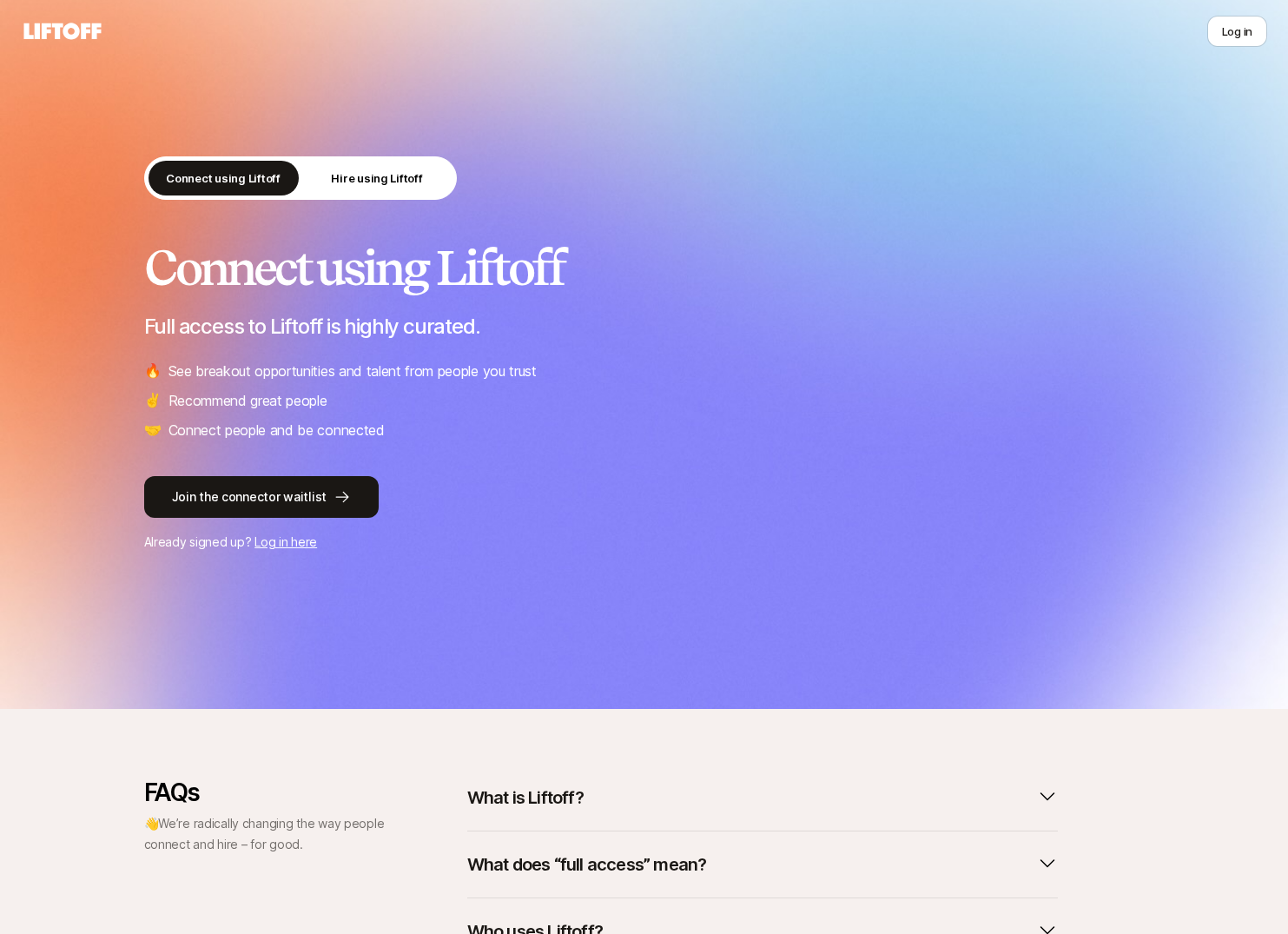
click at [56, 34] on icon at bounding box center [63, 30] width 77 height 16
click at [149, 409] on span "✌️" at bounding box center [153, 400] width 17 height 22
click at [169, 484] on button "Join the connector waitlist" at bounding box center [261, 496] width 235 height 42
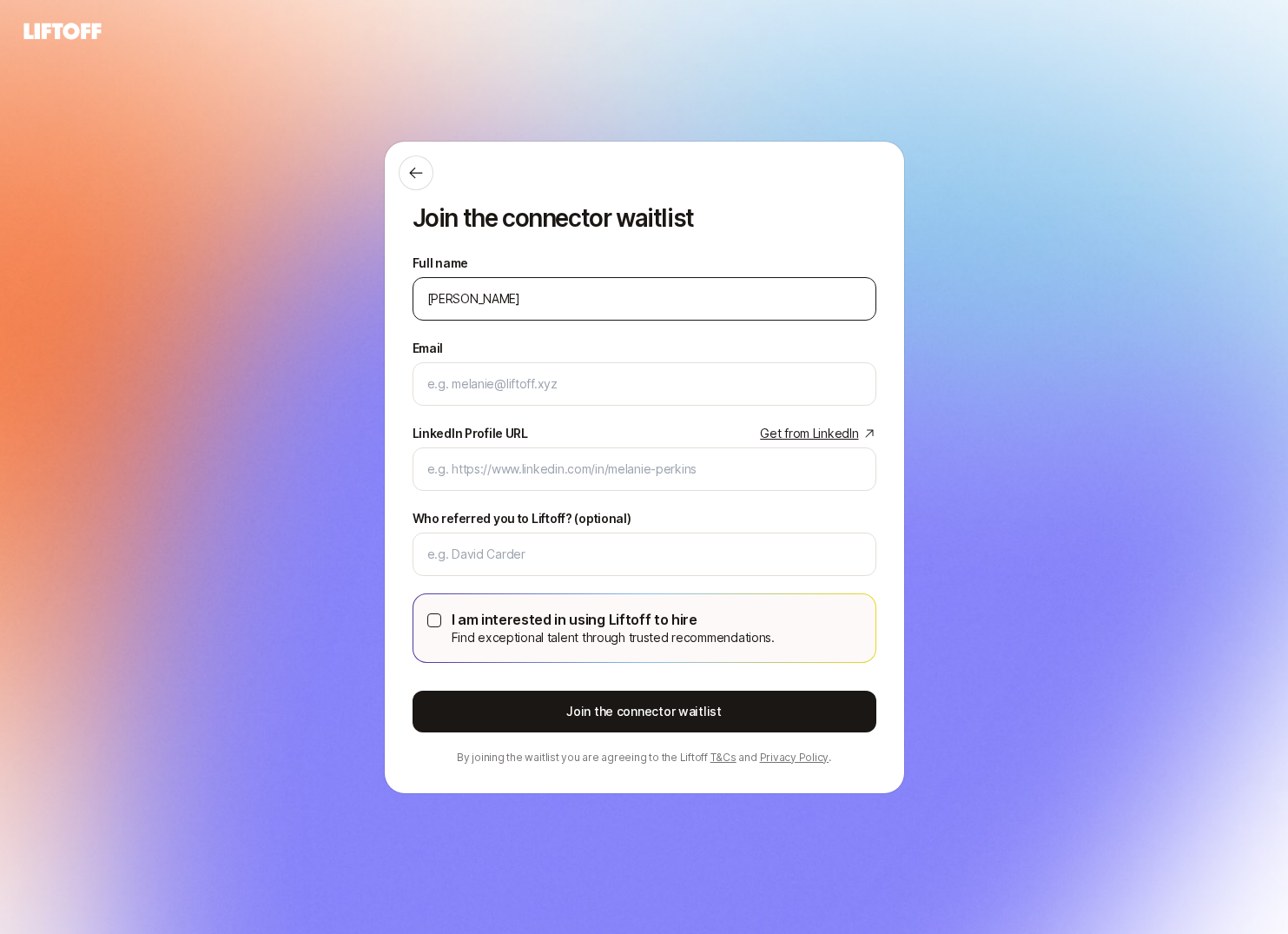
type input "[PERSON_NAME]"
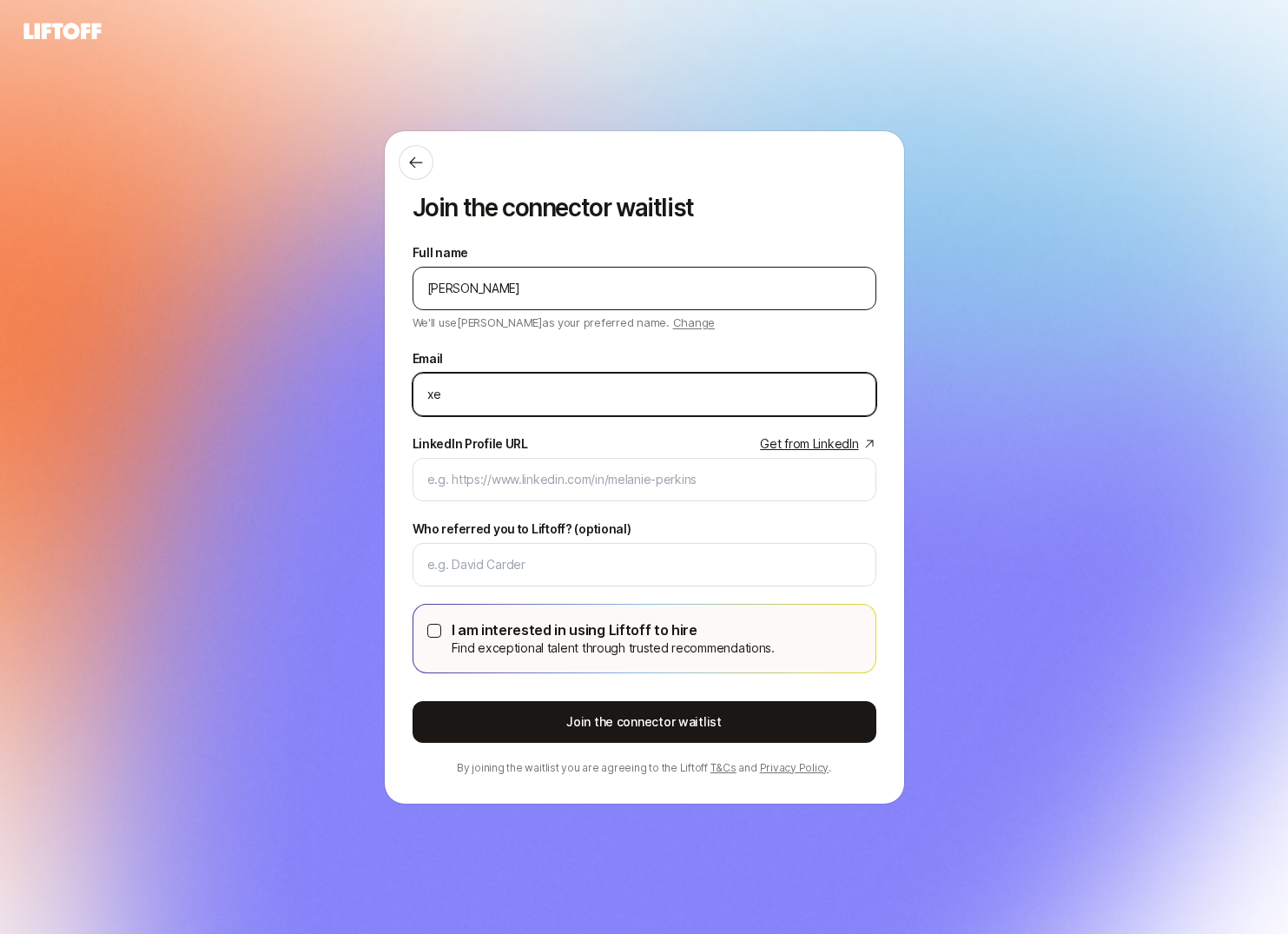
type input "x"
paste input "[PERSON_NAME][EMAIL_ADDRESS][DOMAIN_NAME]"
type input "[PERSON_NAME][EMAIL_ADDRESS][DOMAIN_NAME]"
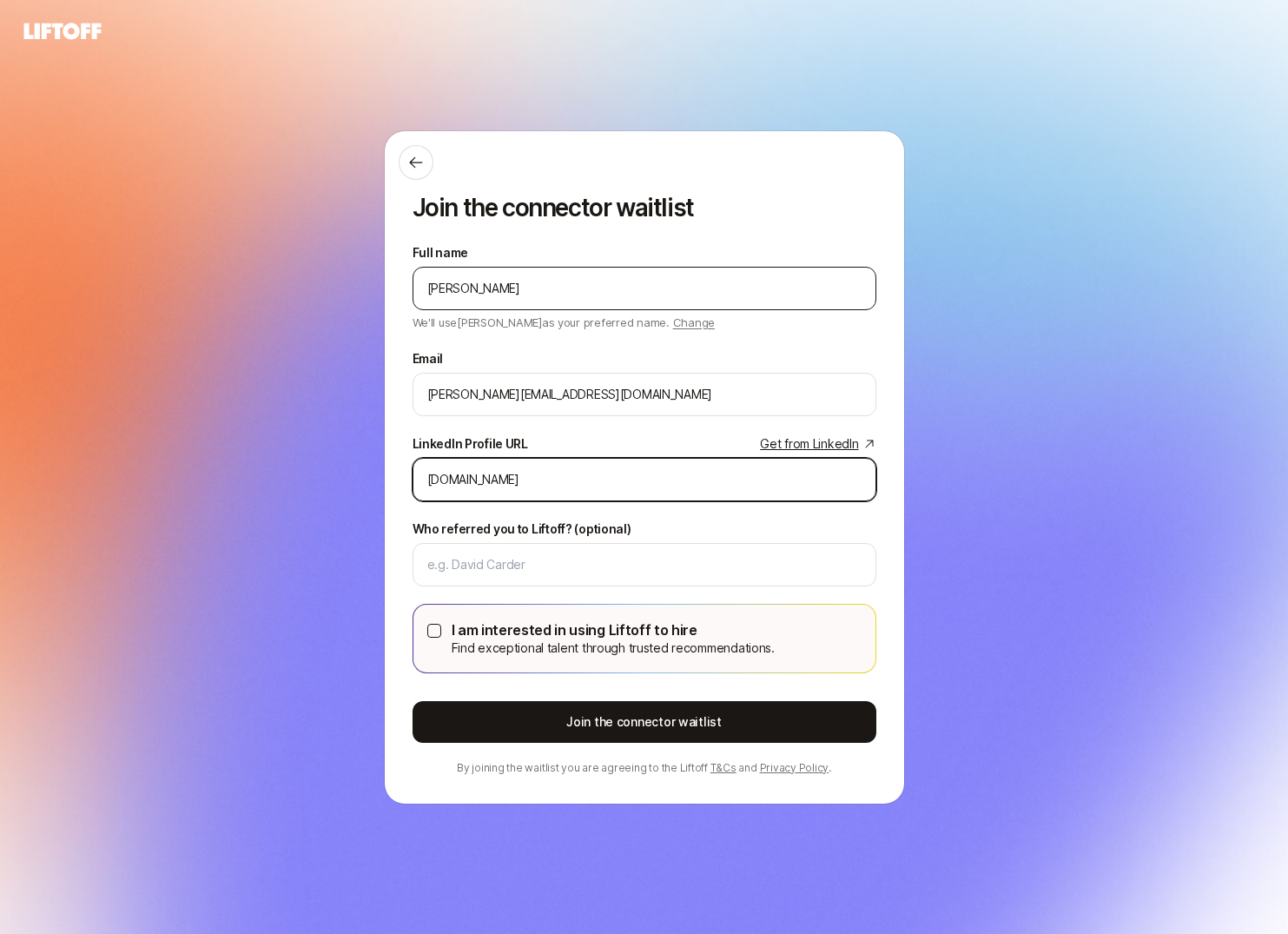
type input "[DOMAIN_NAME]"
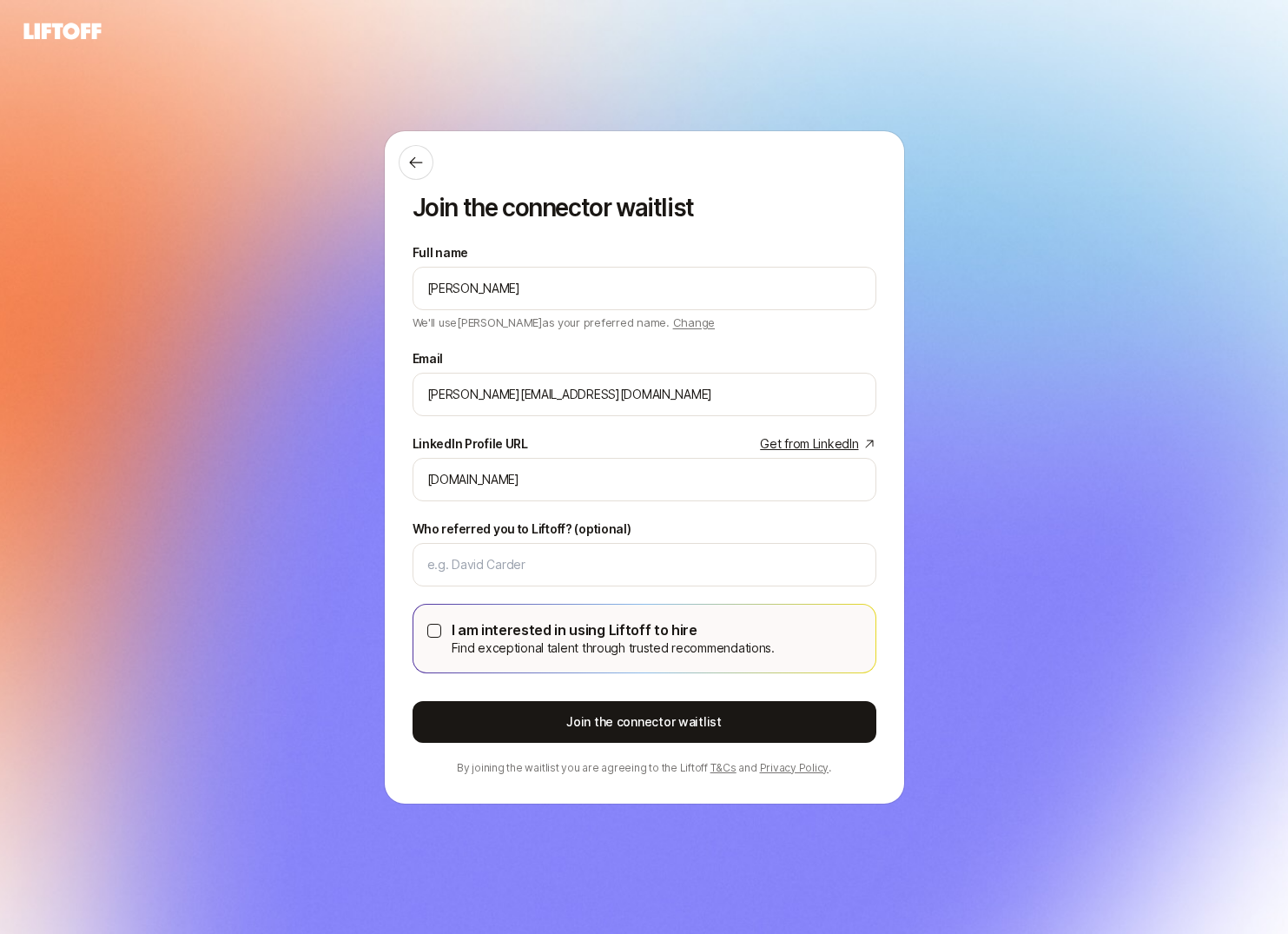
click at [456, 604] on div "I am interested in using Liftoff to hire Find exceptional talent through truste…" at bounding box center [644, 638] width 463 height 70
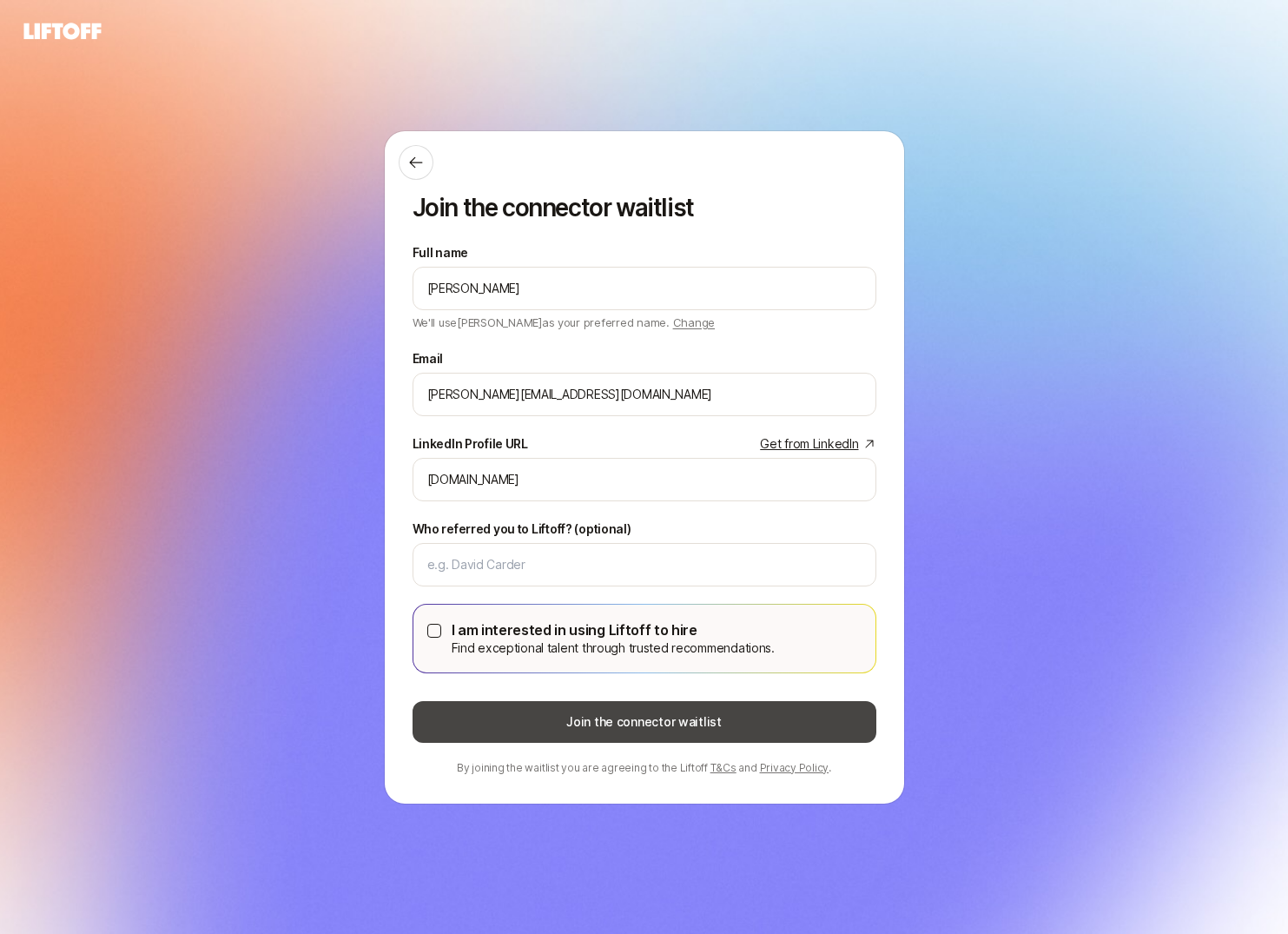
click at [462, 715] on button "Join the connector waitlist" at bounding box center [644, 722] width 463 height 42
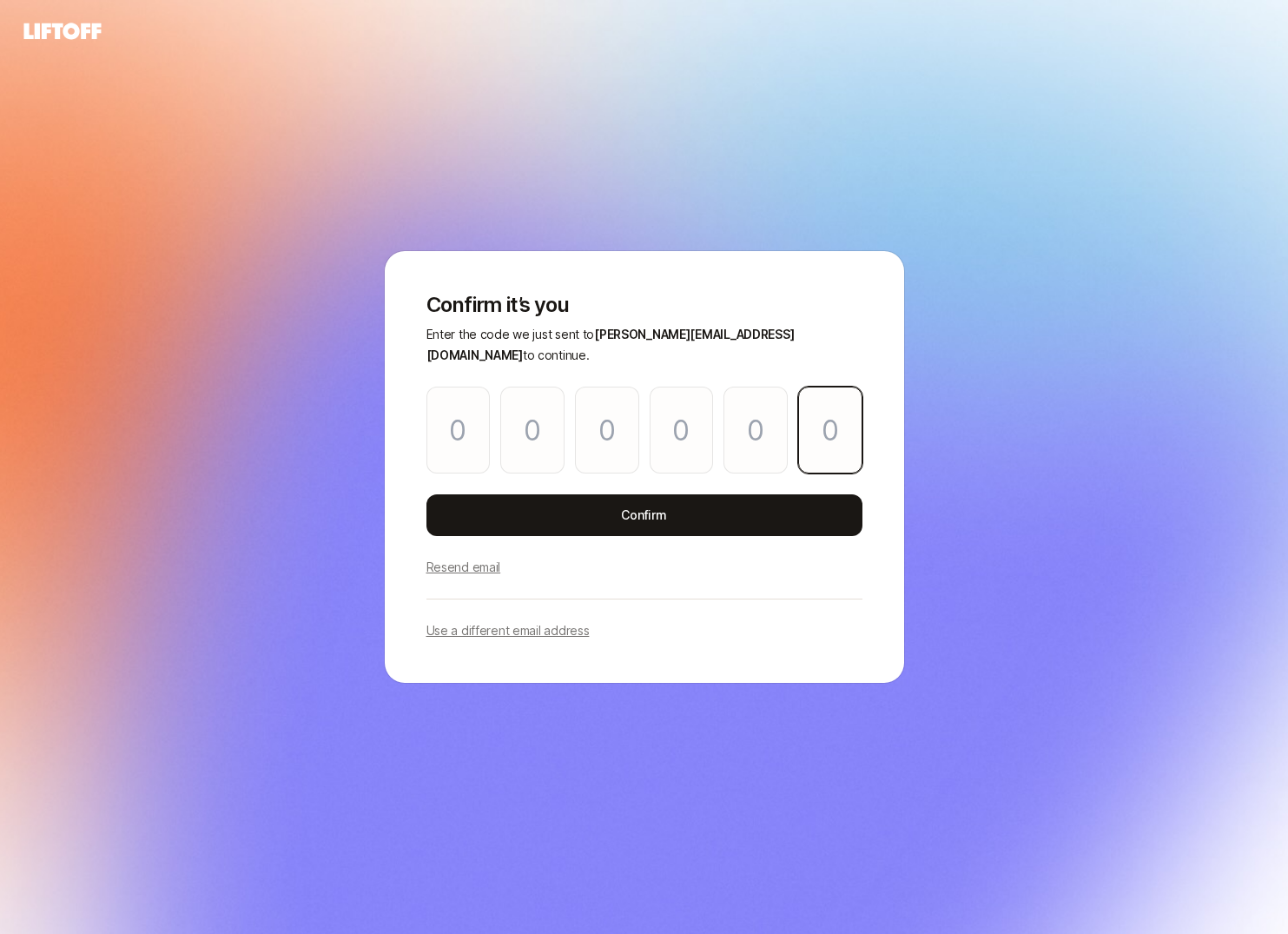
paste input "9"
type input "3"
type input "8"
type input "6"
type input "3"
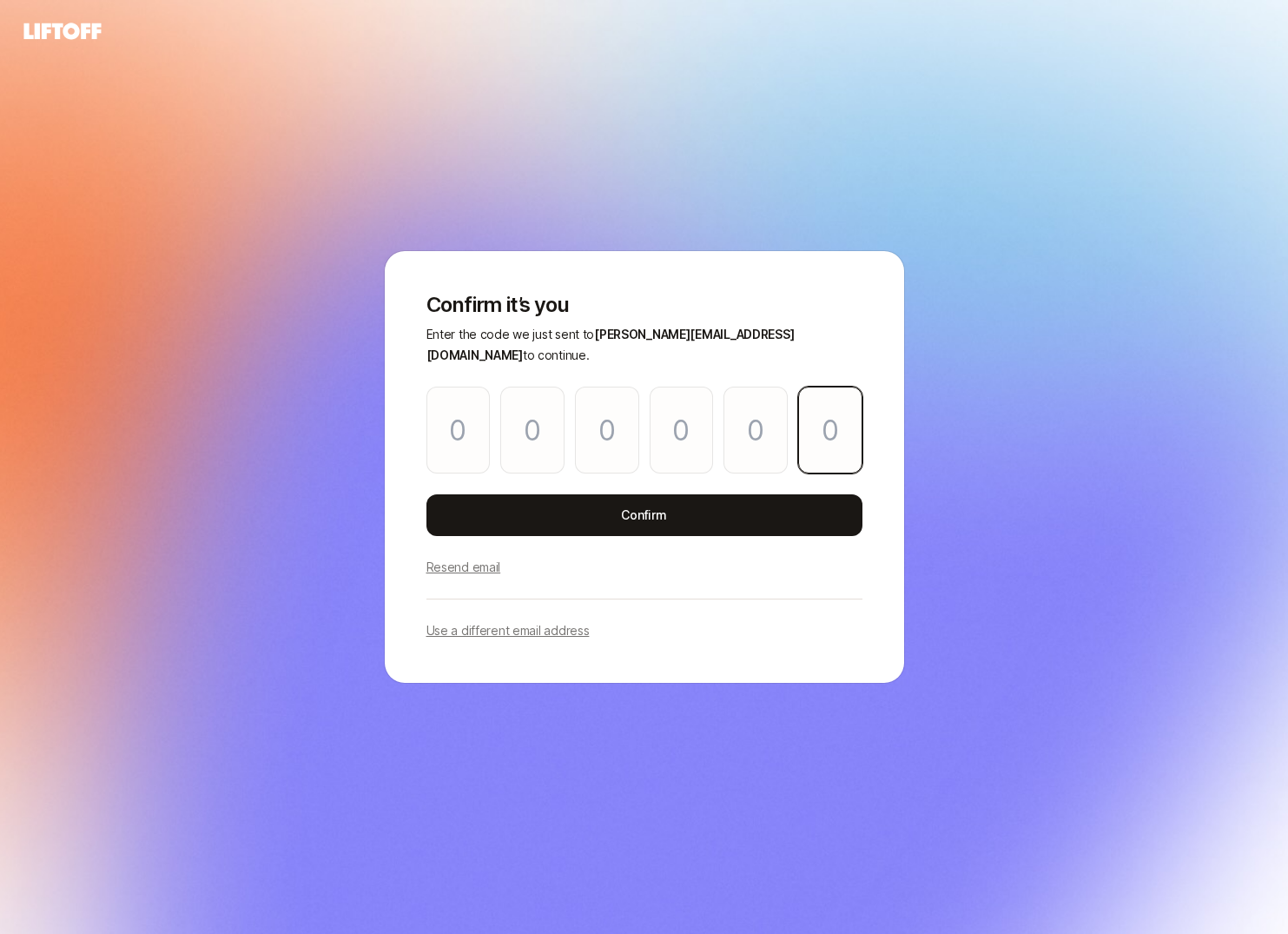
type input "7"
type input "9"
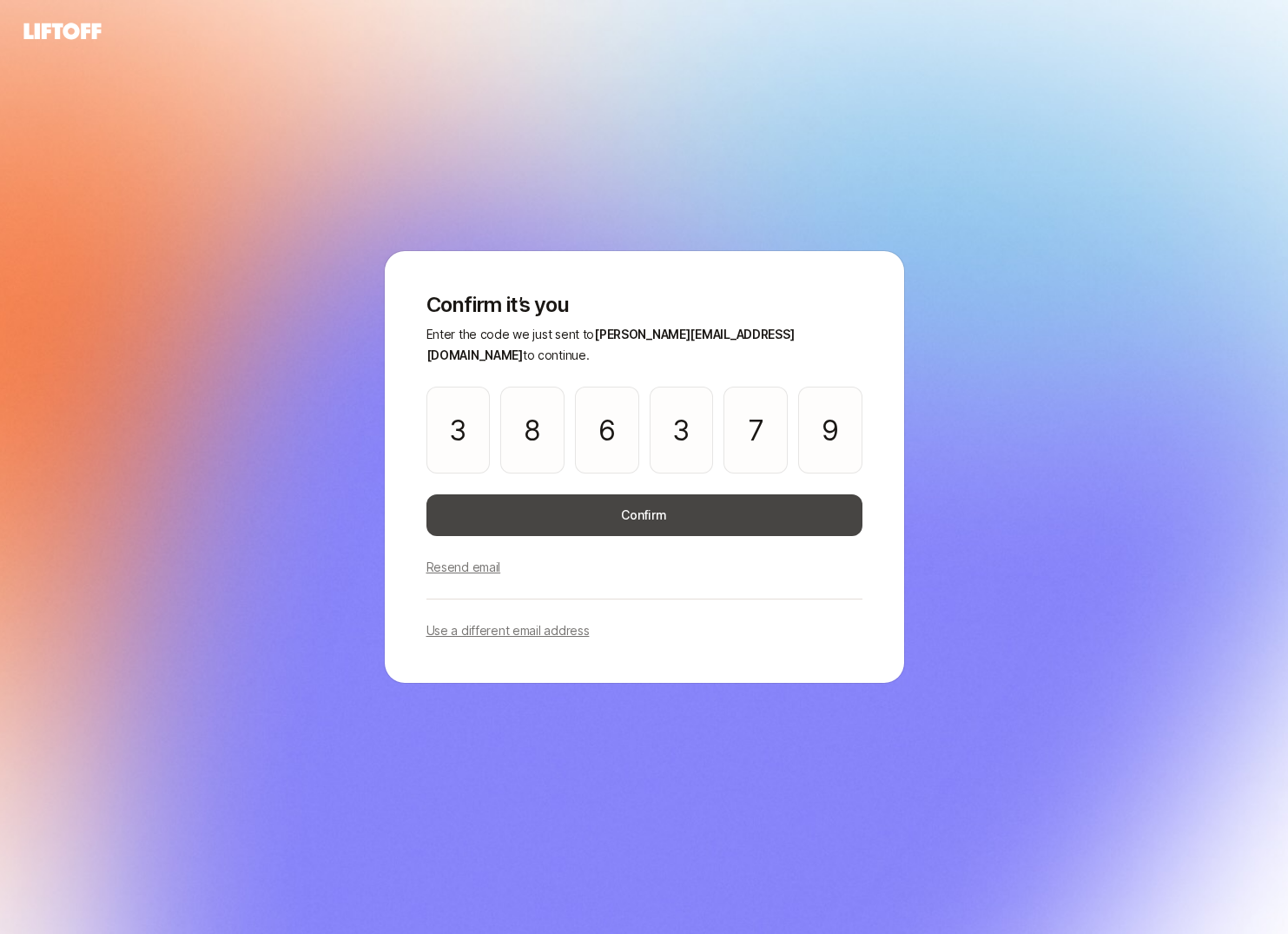
click at [507, 512] on button "Confirm" at bounding box center [645, 515] width 436 height 42
